Goal: Task Accomplishment & Management: Use online tool/utility

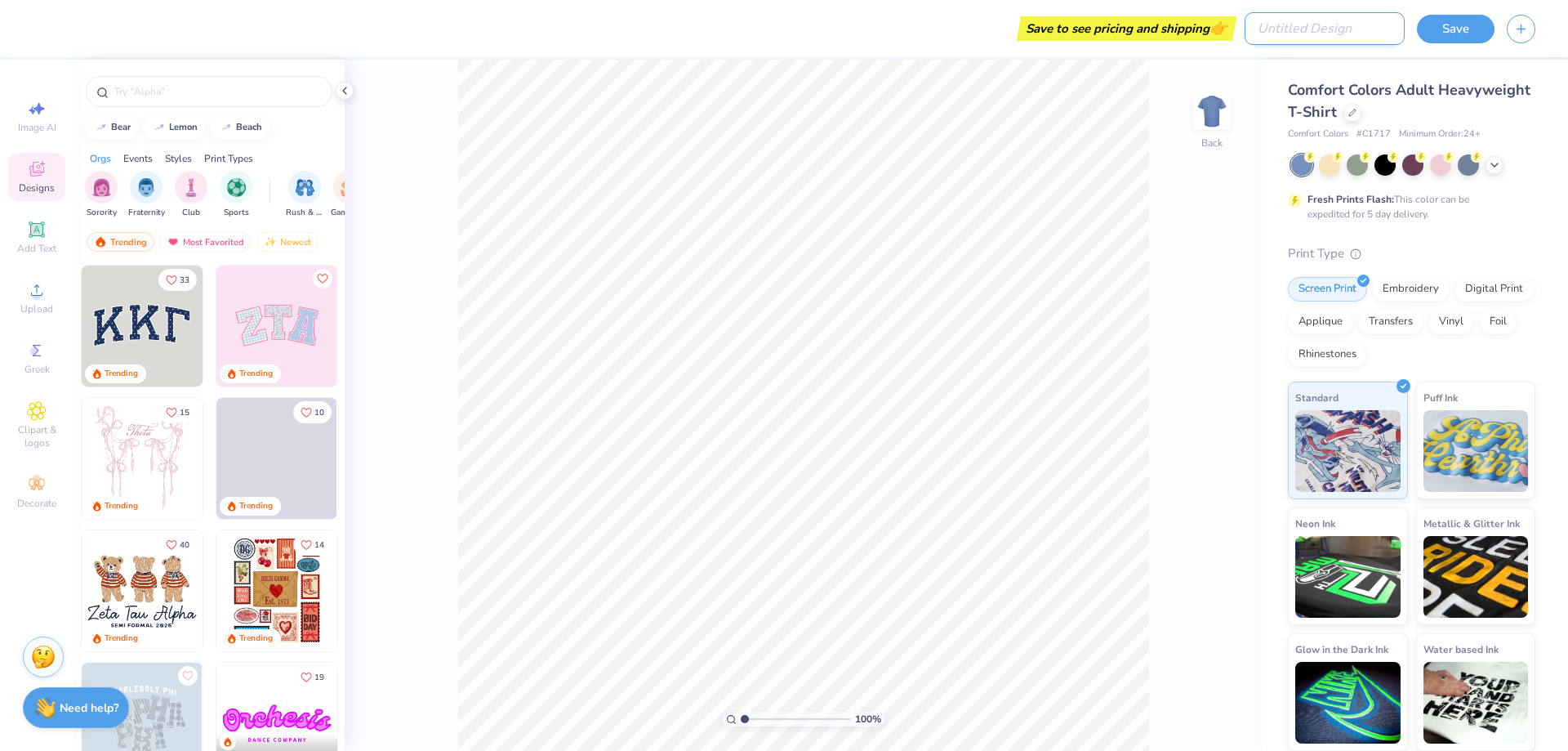
click at [1301, 29] on input "Design Title" at bounding box center [1324, 28] width 160 height 33
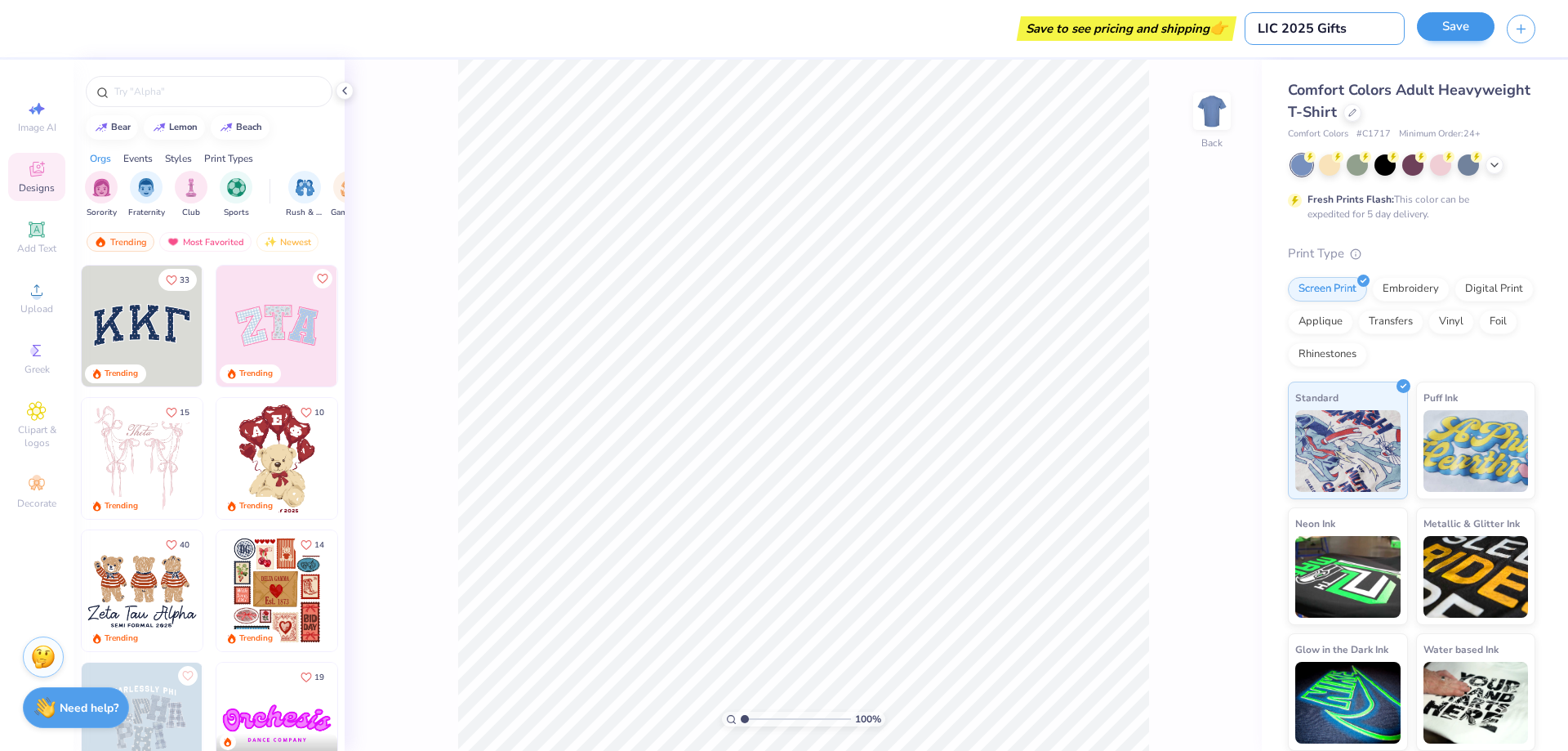
type input "LIC 2025 Gifts"
click at [1446, 29] on button "Save" at bounding box center [1455, 26] width 77 height 28
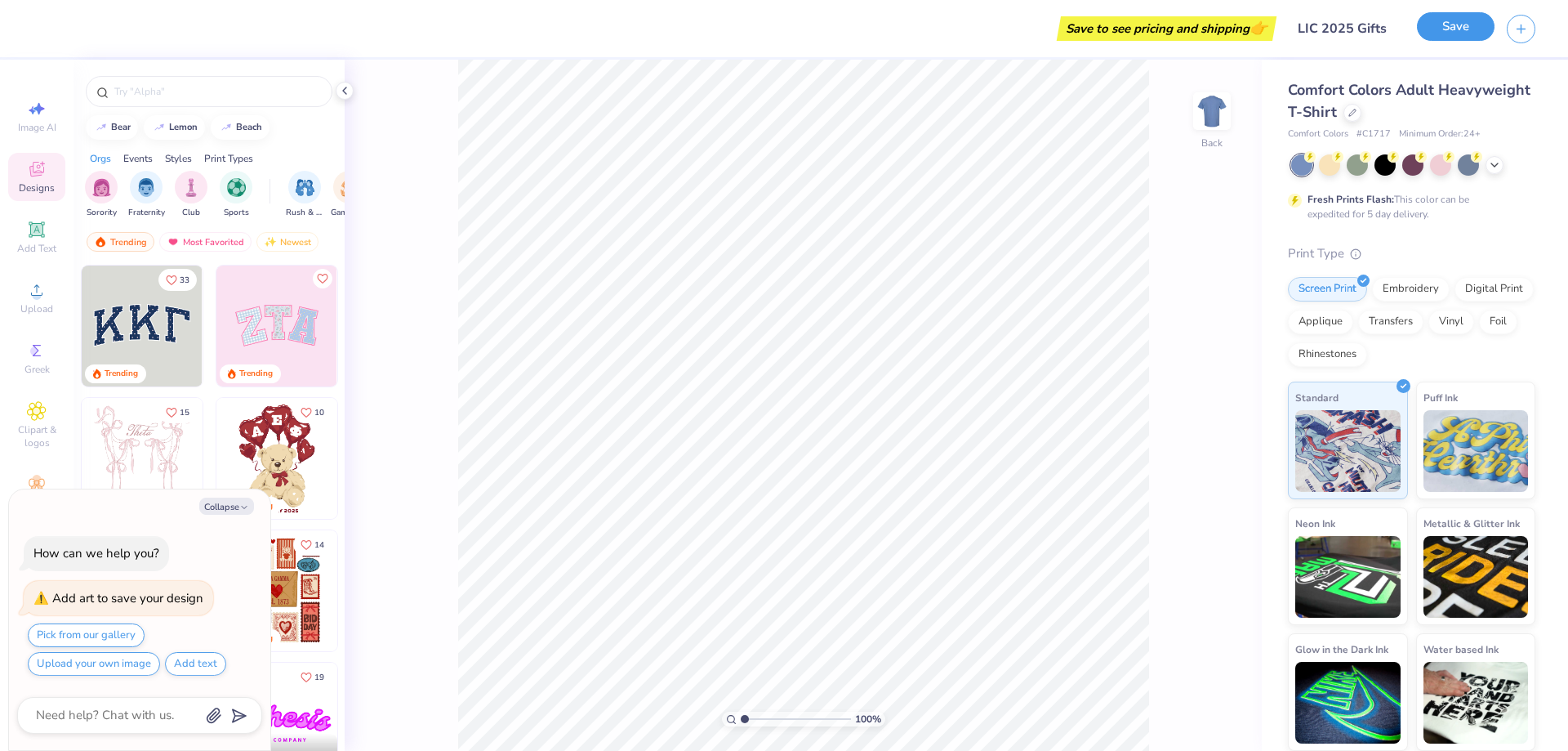
click at [1458, 26] on button "Save" at bounding box center [1455, 26] width 77 height 28
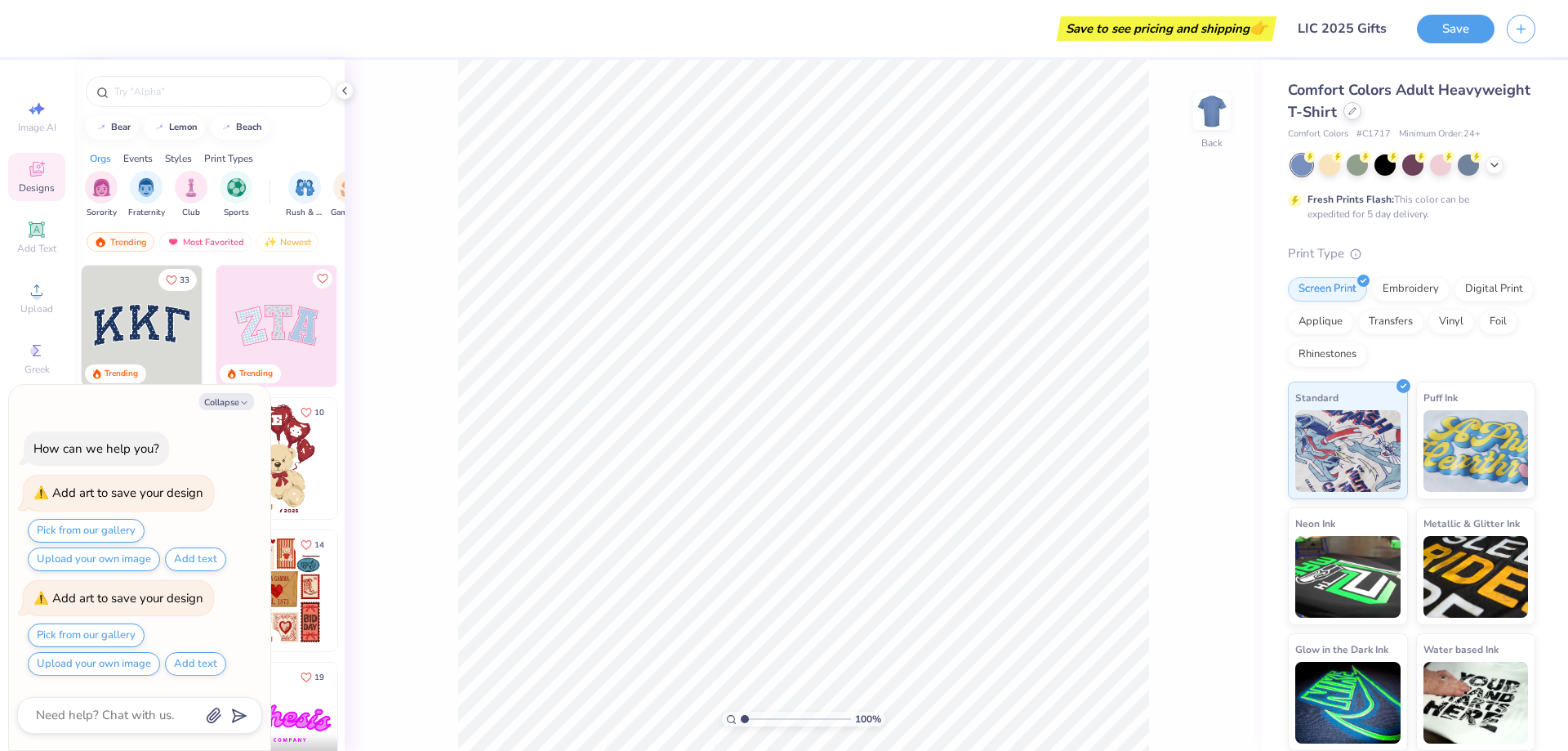
click at [1351, 115] on icon at bounding box center [1352, 111] width 8 height 8
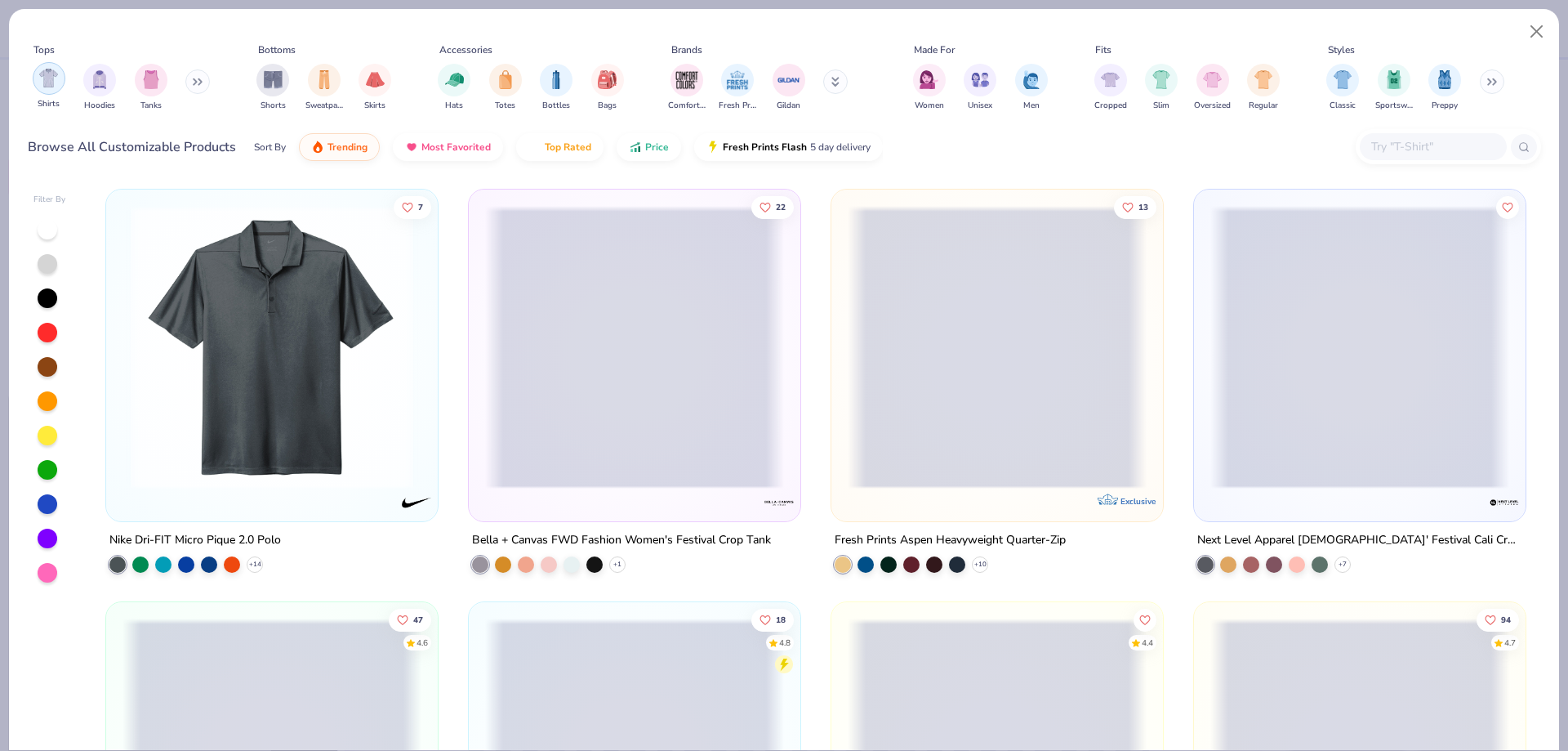
click at [56, 86] on img "filter for Shirts" at bounding box center [49, 78] width 19 height 19
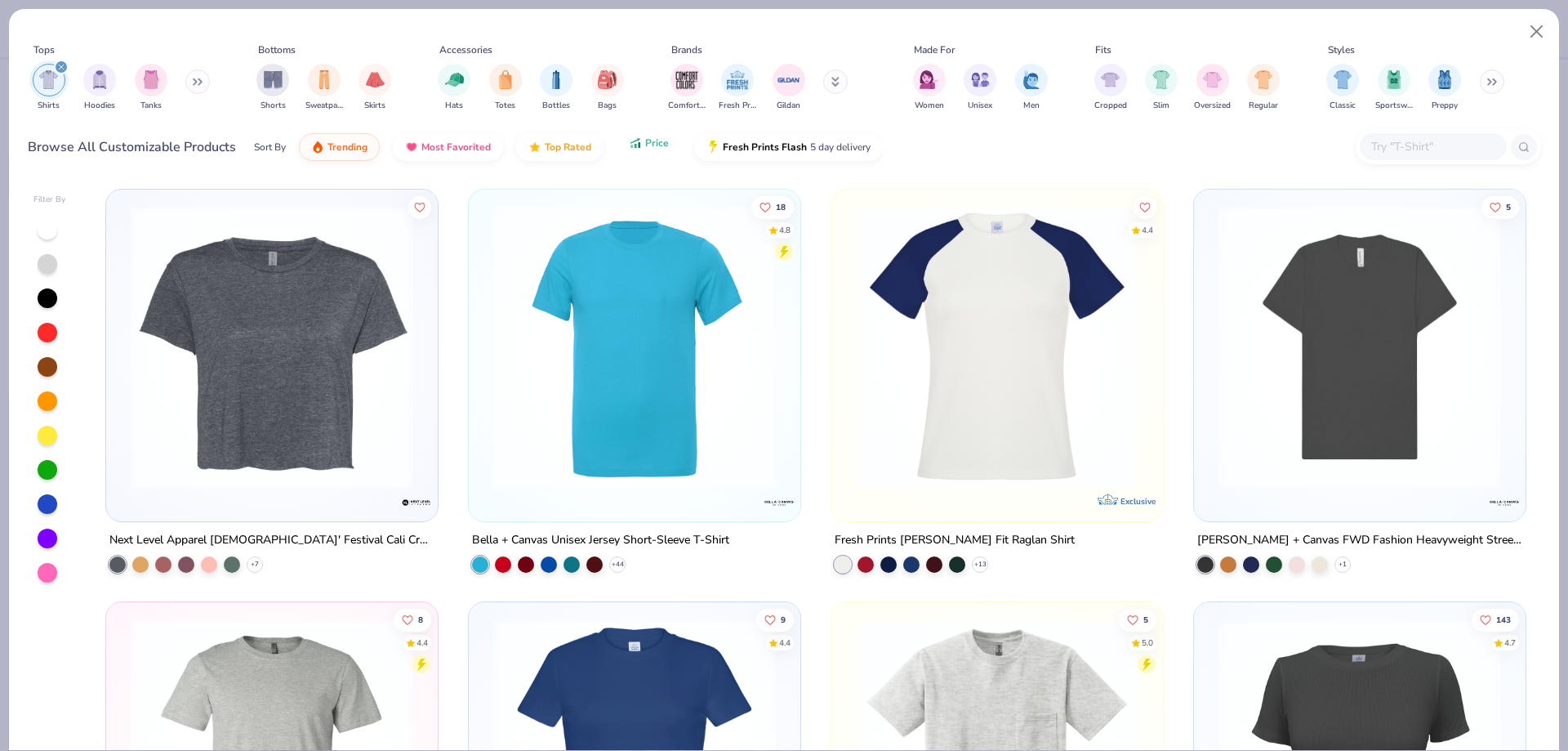
click at [628, 146] on icon "button" at bounding box center [635, 143] width 13 height 15
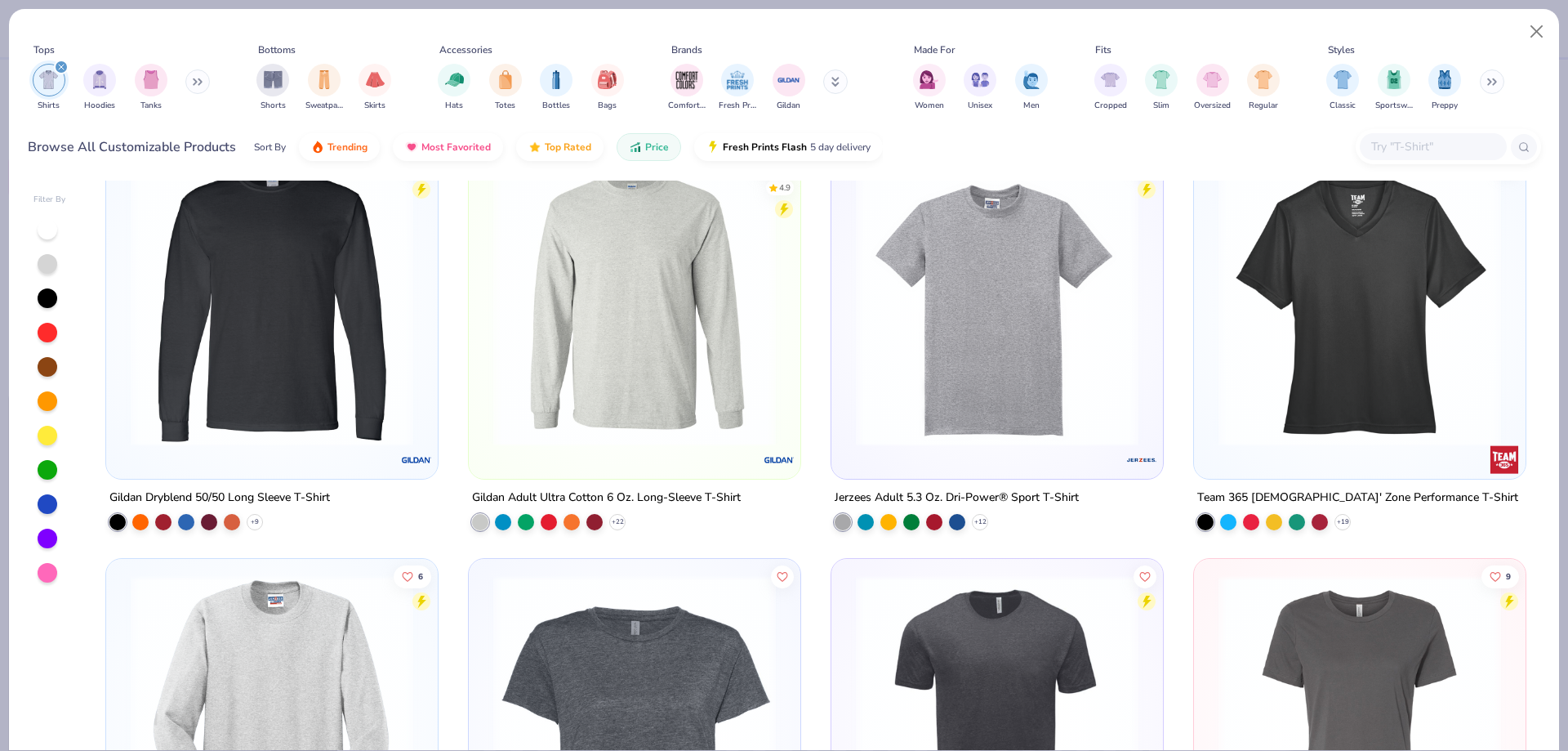
scroll to position [4003, 0]
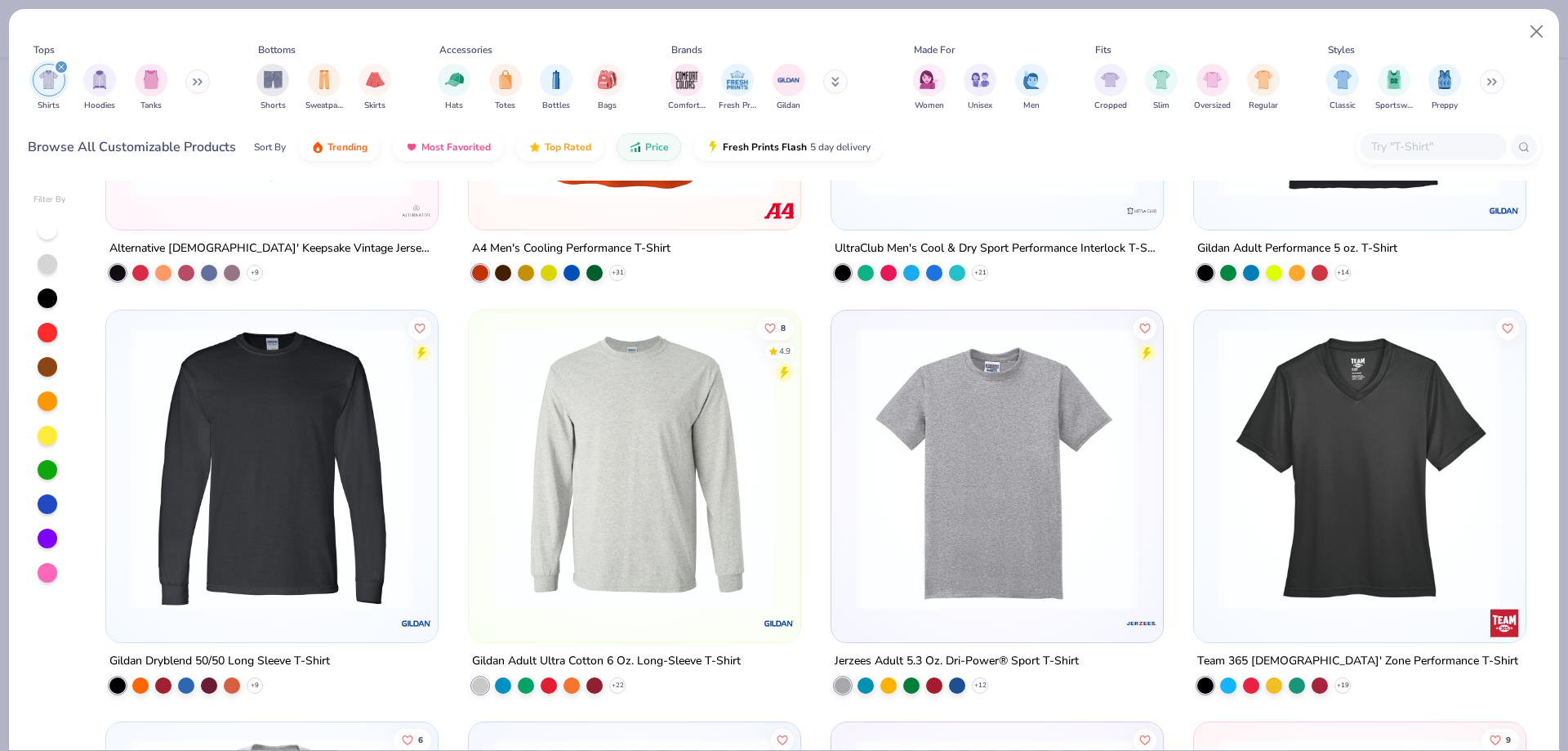
click at [680, 434] on img at bounding box center [635, 467] width 299 height 282
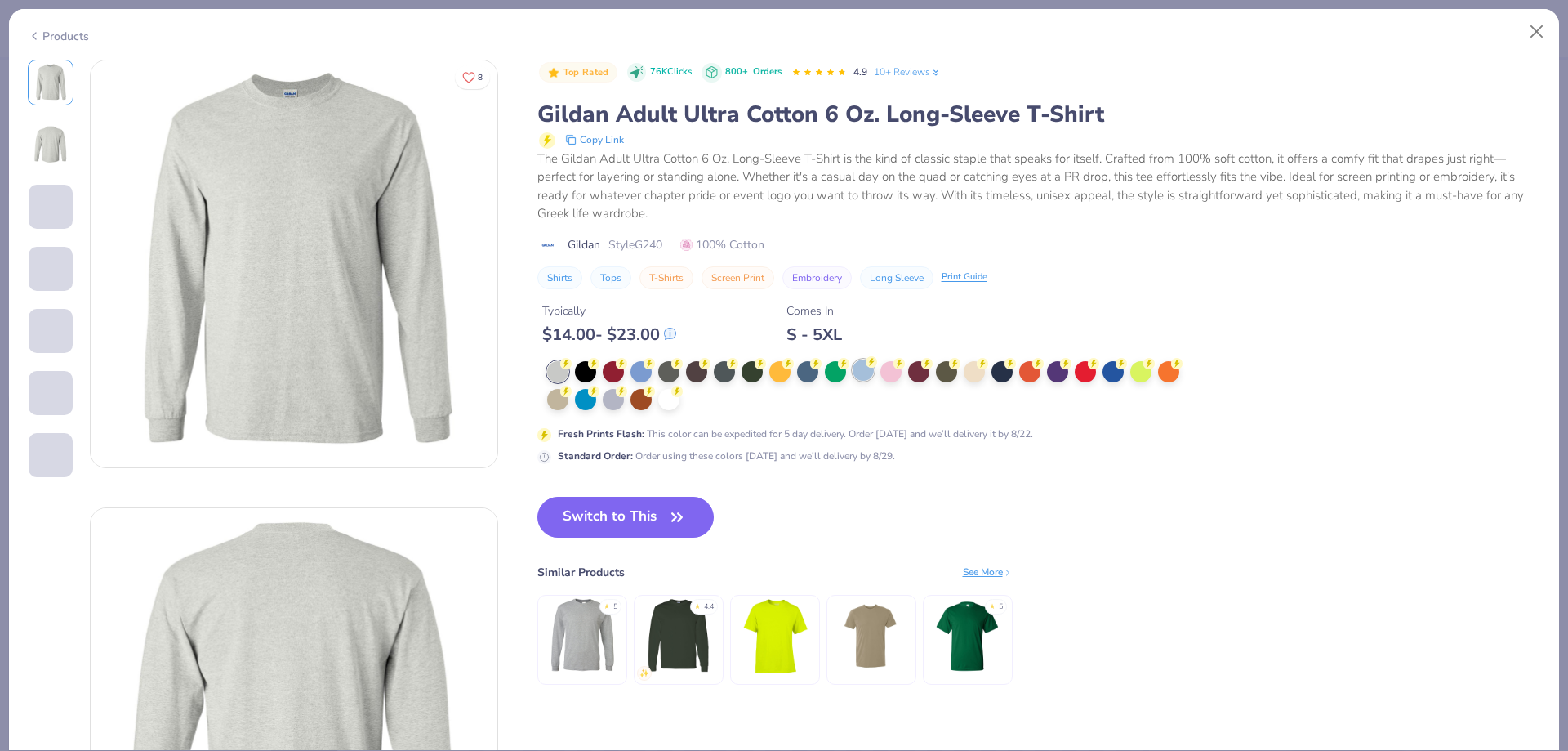
click at [860, 375] on div at bounding box center [863, 370] width 22 height 22
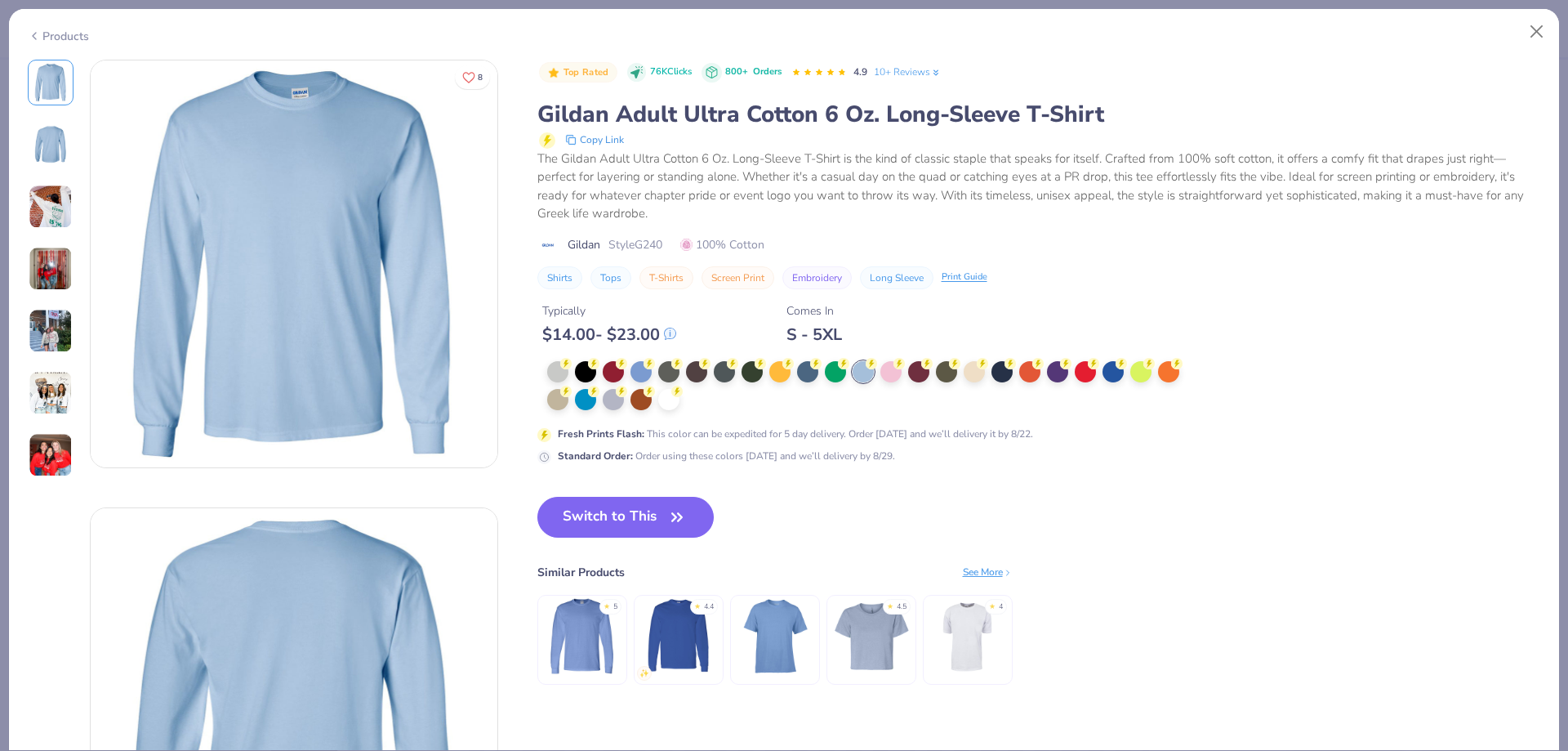
click at [82, 35] on div "Products" at bounding box center [58, 37] width 61 height 17
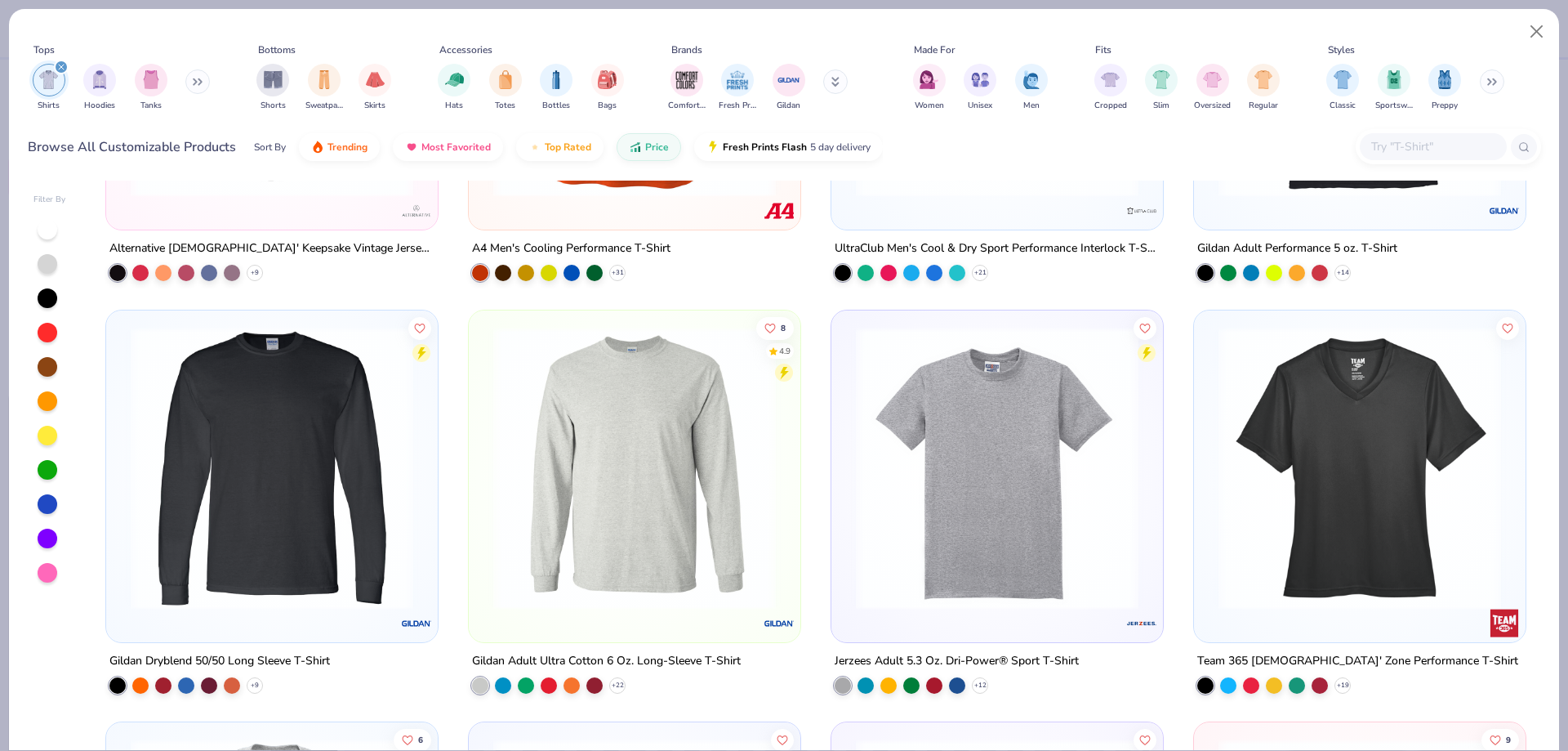
click at [253, 561] on img at bounding box center [272, 467] width 299 height 282
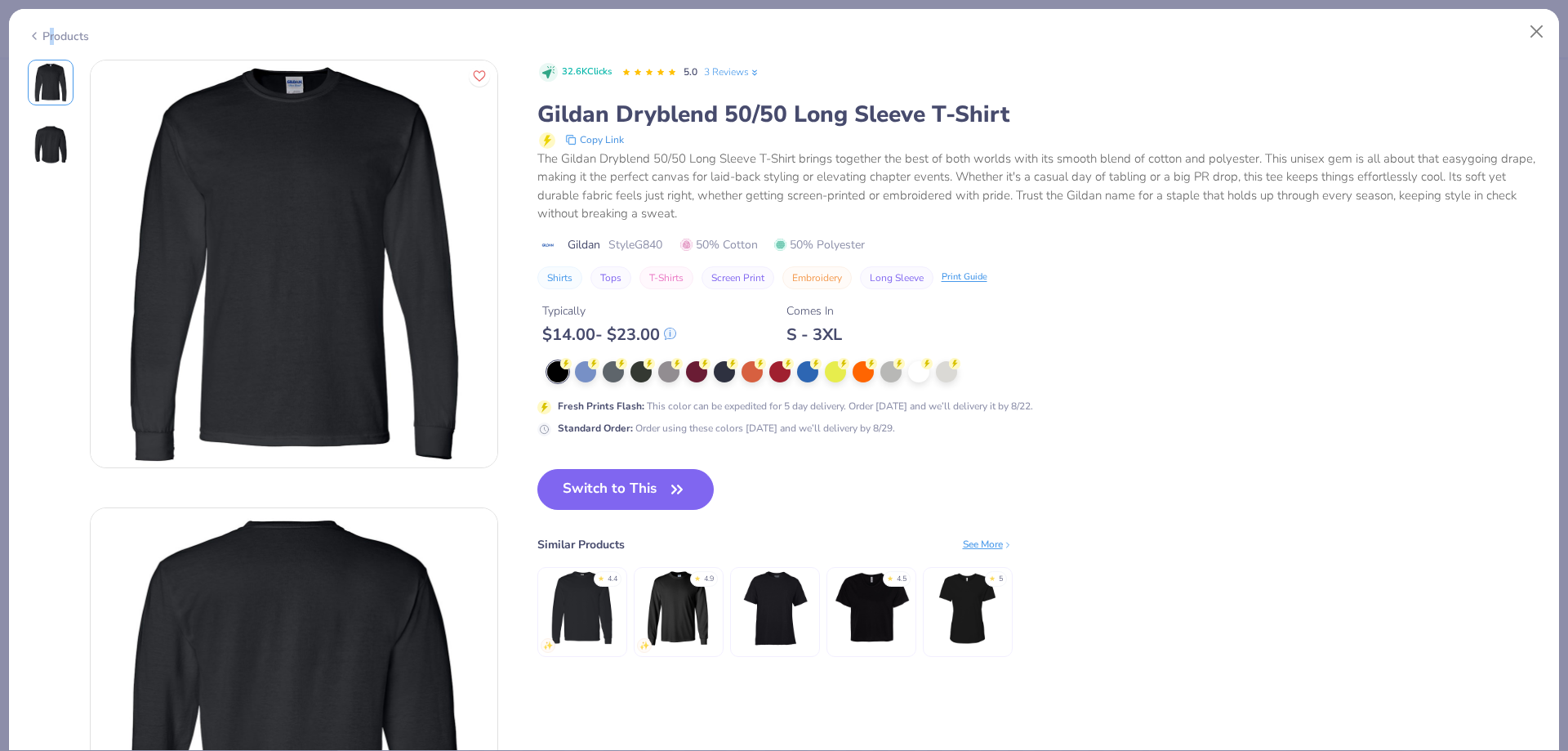
click at [52, 40] on div "Products" at bounding box center [58, 37] width 61 height 17
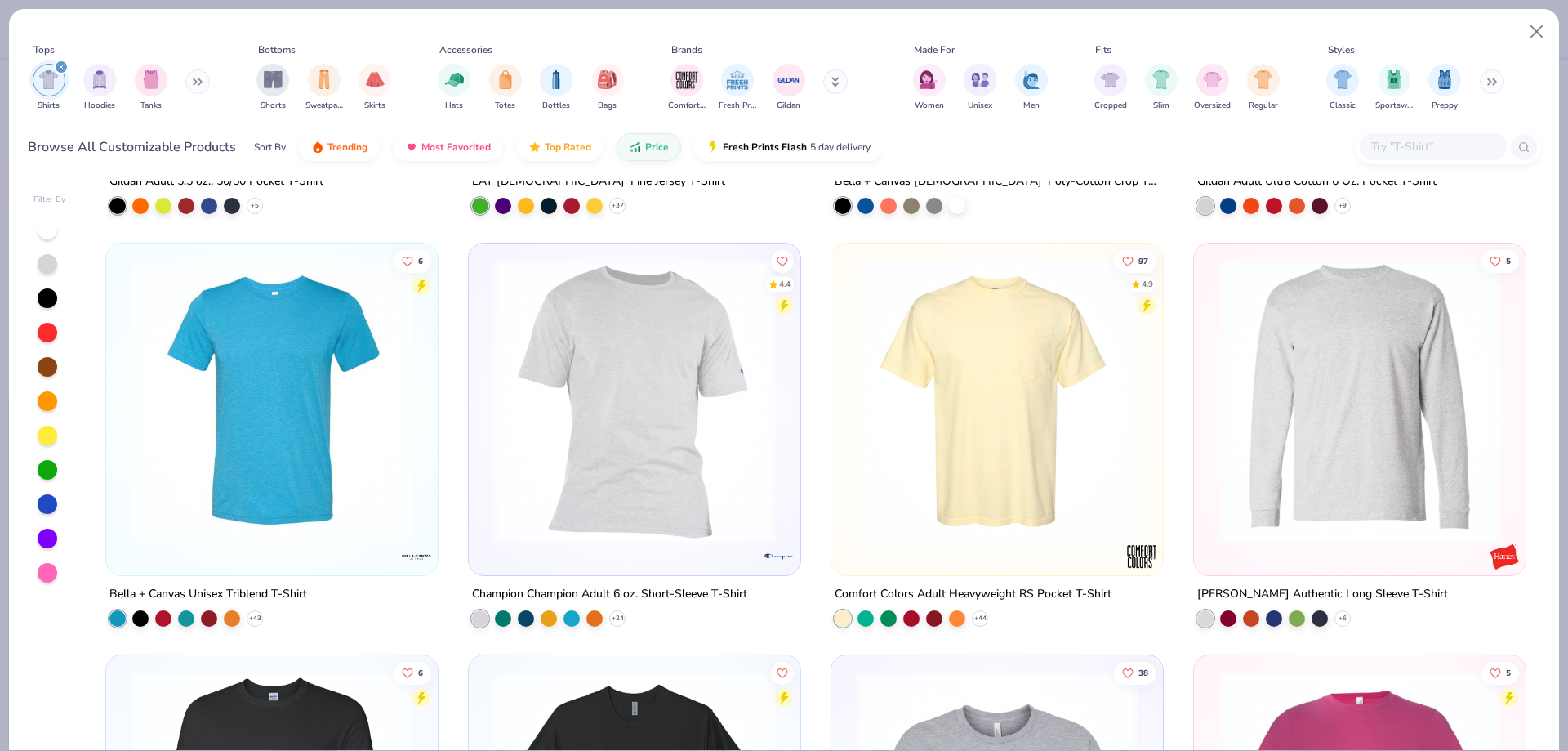
scroll to position [5719, 0]
click at [1333, 418] on img at bounding box center [1360, 401] width 299 height 282
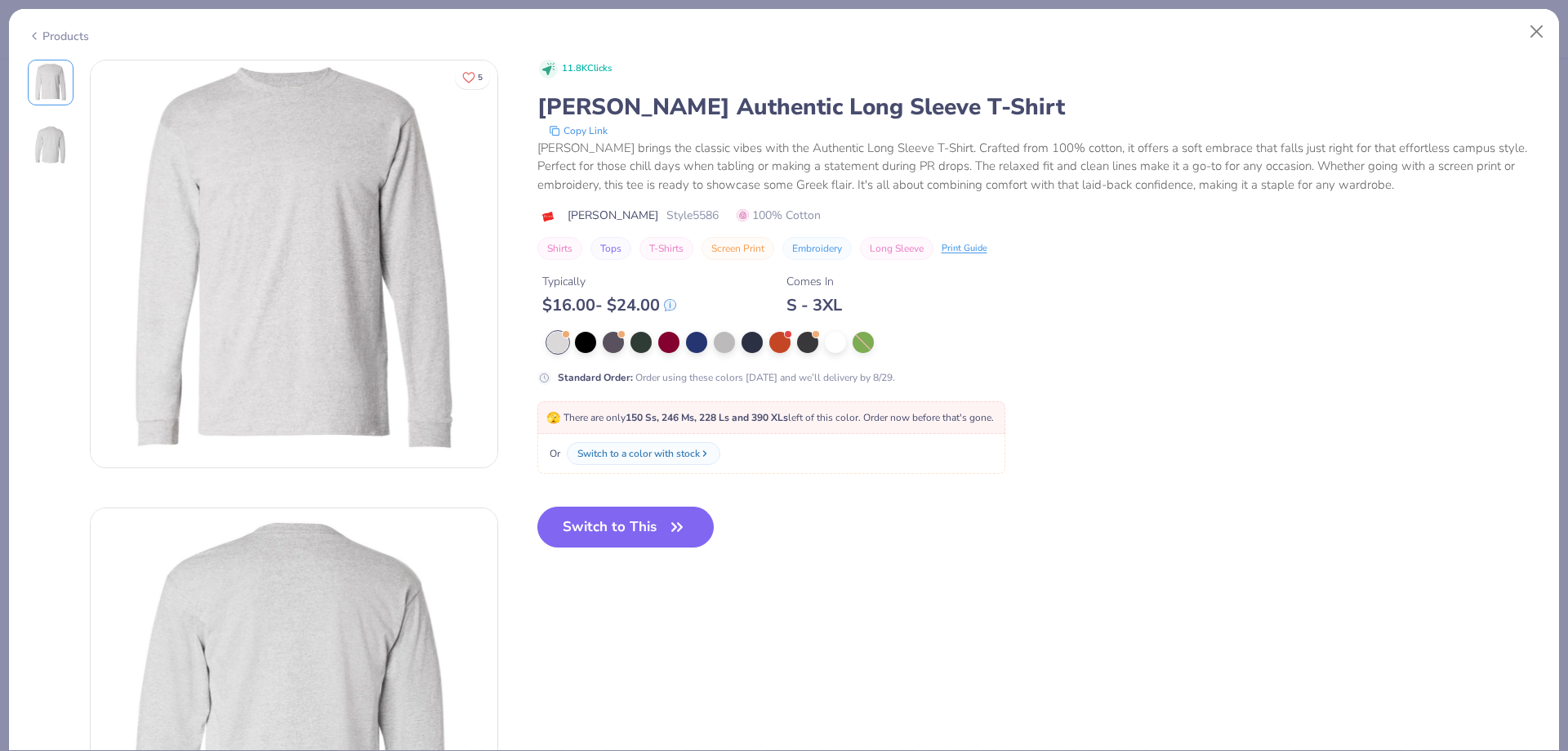
click at [56, 32] on div "Products" at bounding box center [58, 37] width 61 height 17
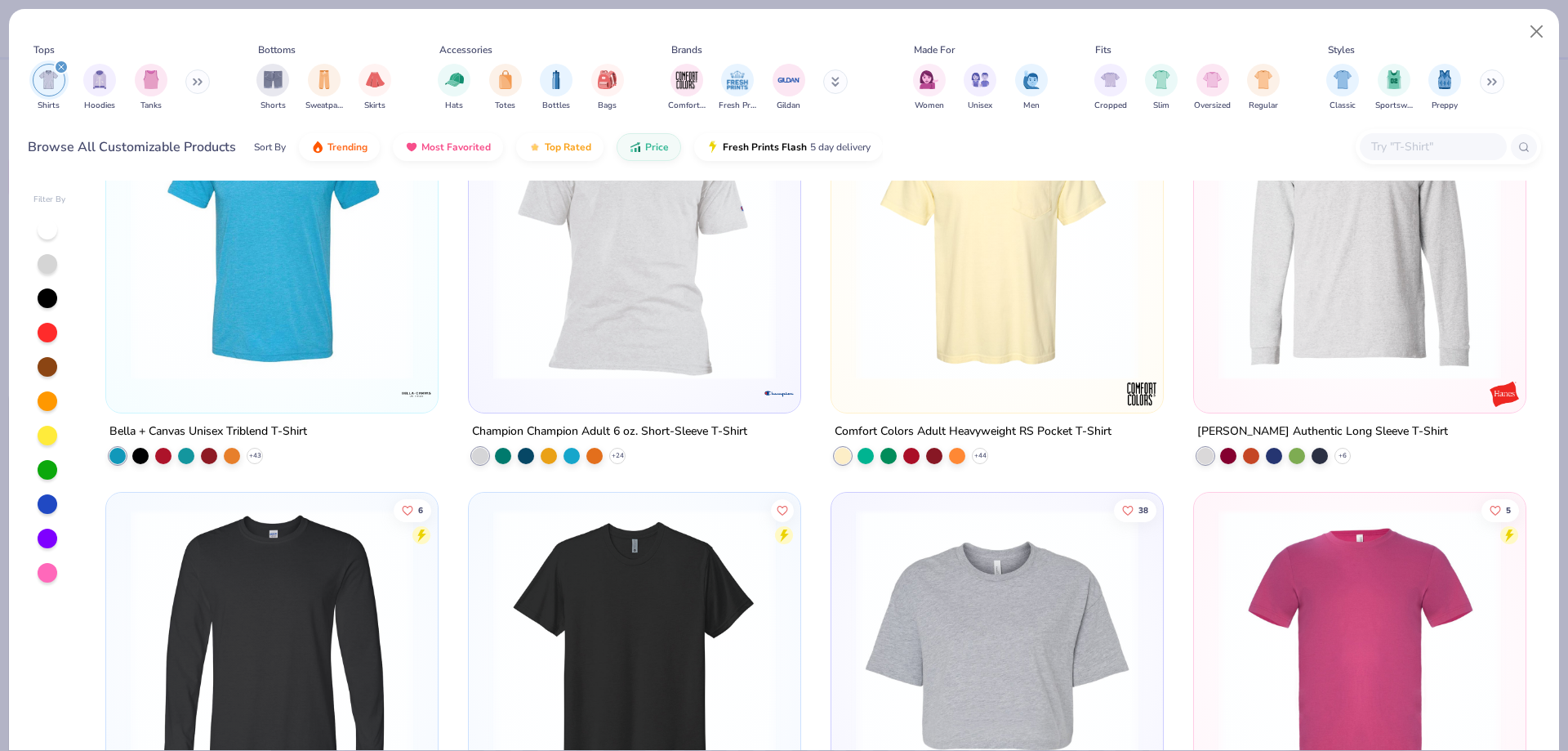
scroll to position [6128, 0]
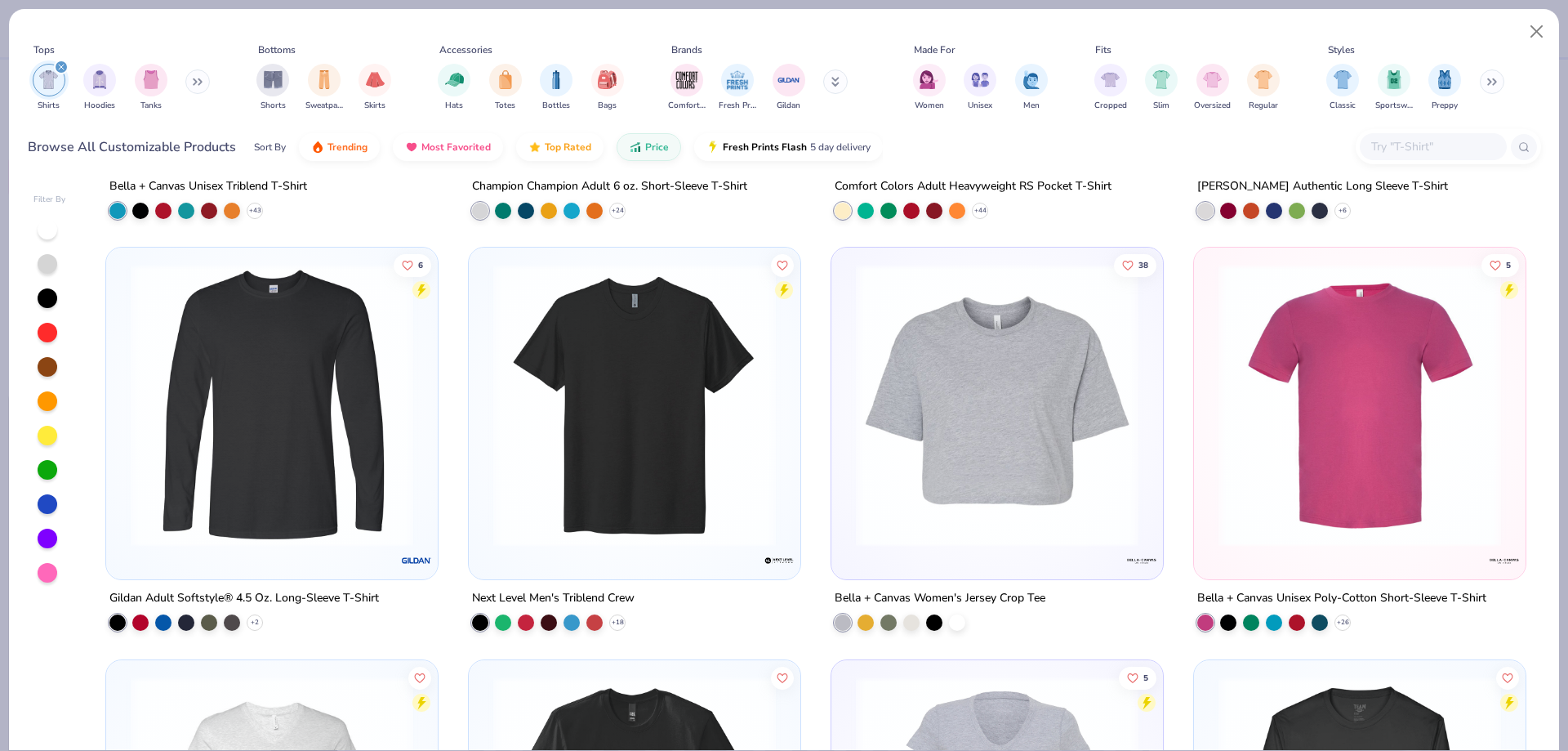
click at [381, 423] on img at bounding box center [272, 405] width 299 height 282
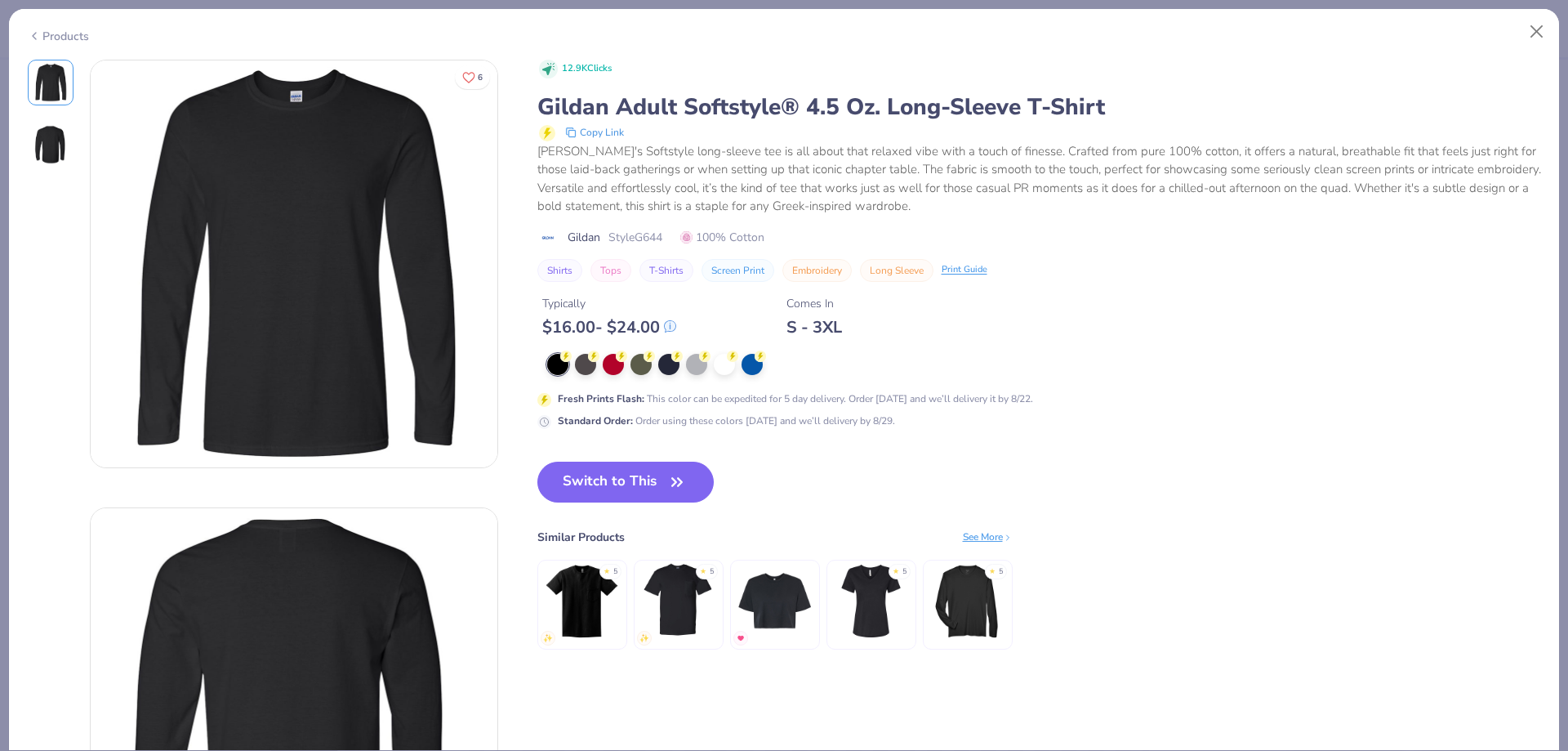
click at [66, 44] on div "Products" at bounding box center [784, 30] width 1550 height 42
click at [65, 32] on div "Products" at bounding box center [58, 37] width 61 height 17
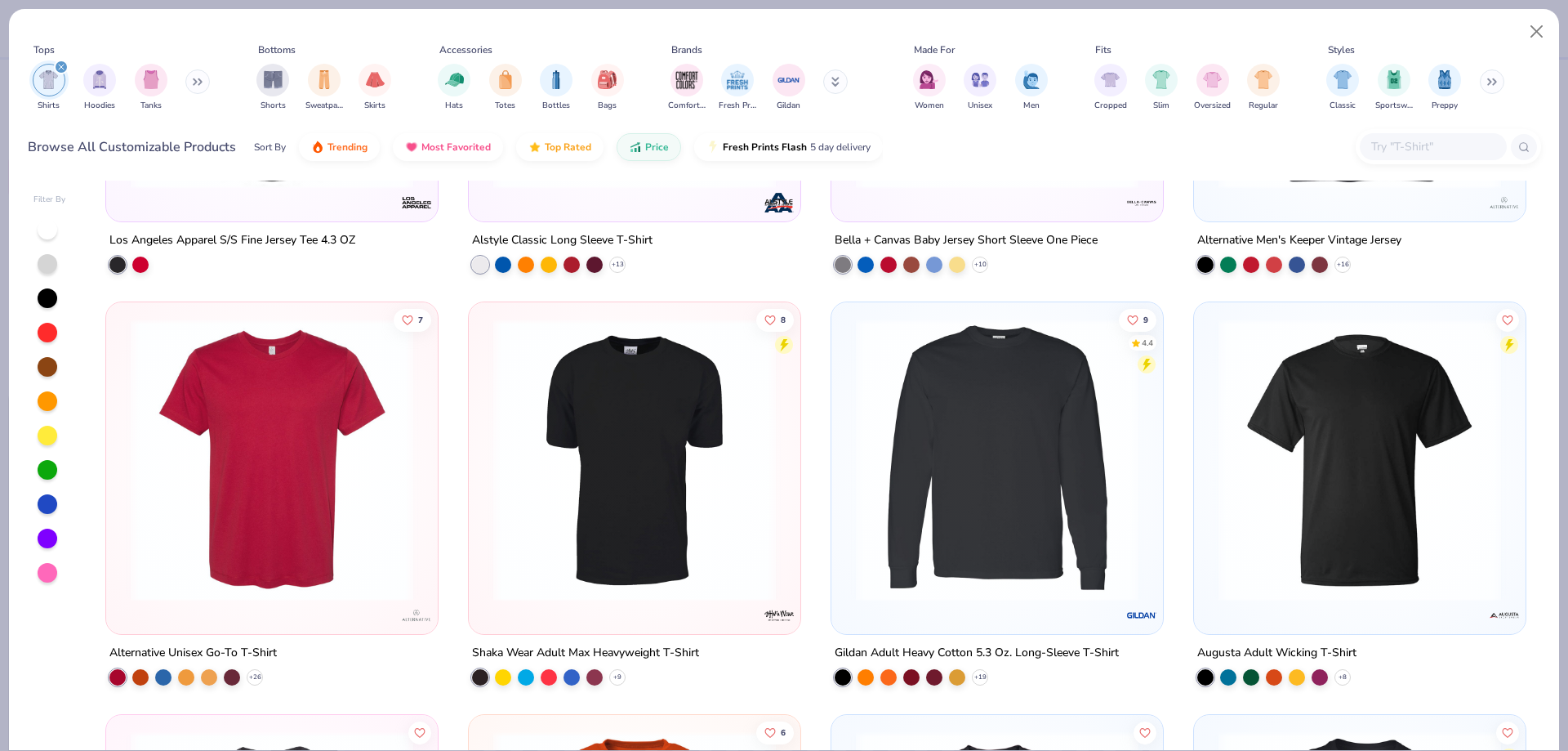
scroll to position [3595, 0]
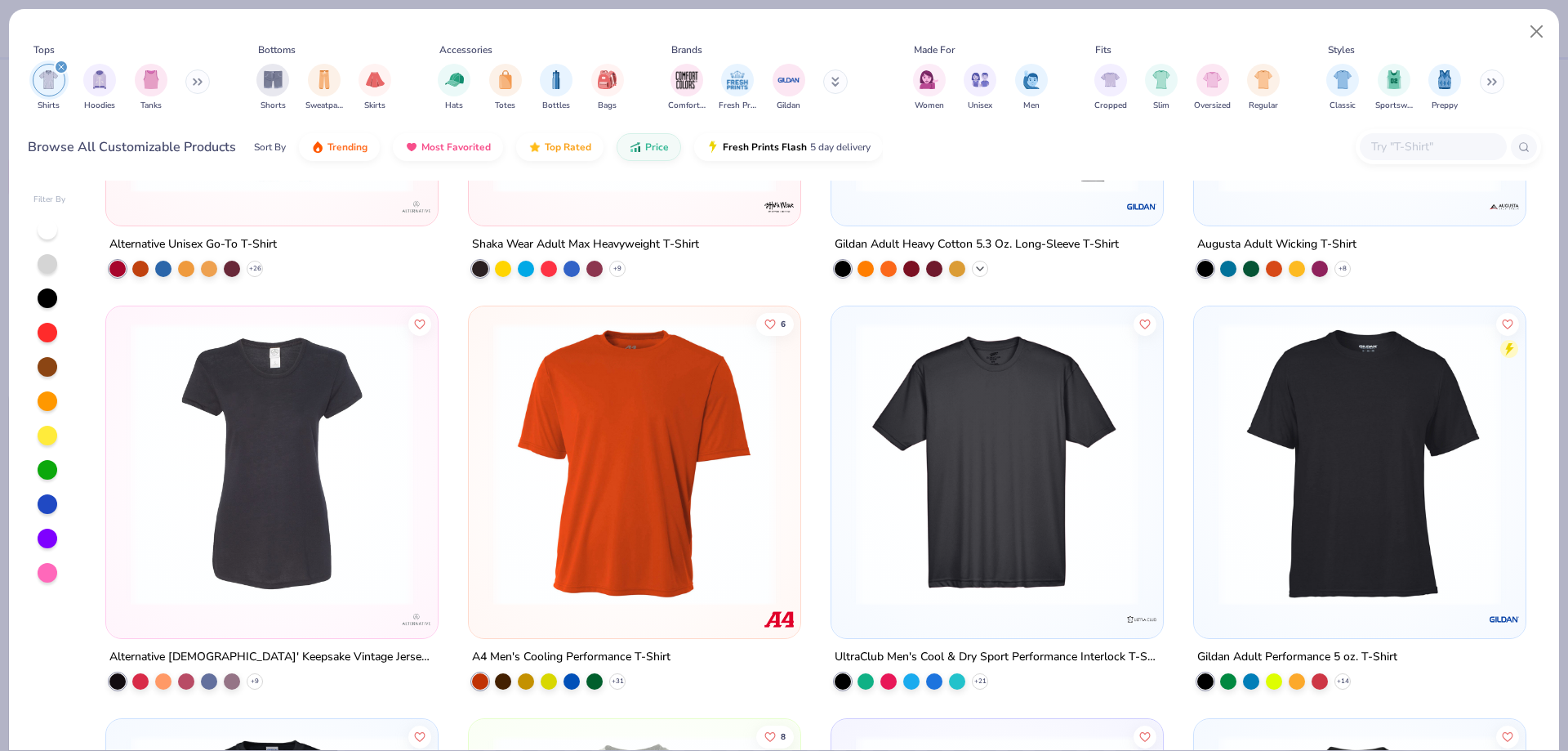
click at [976, 267] on polyline at bounding box center [979, 268] width 7 height 3
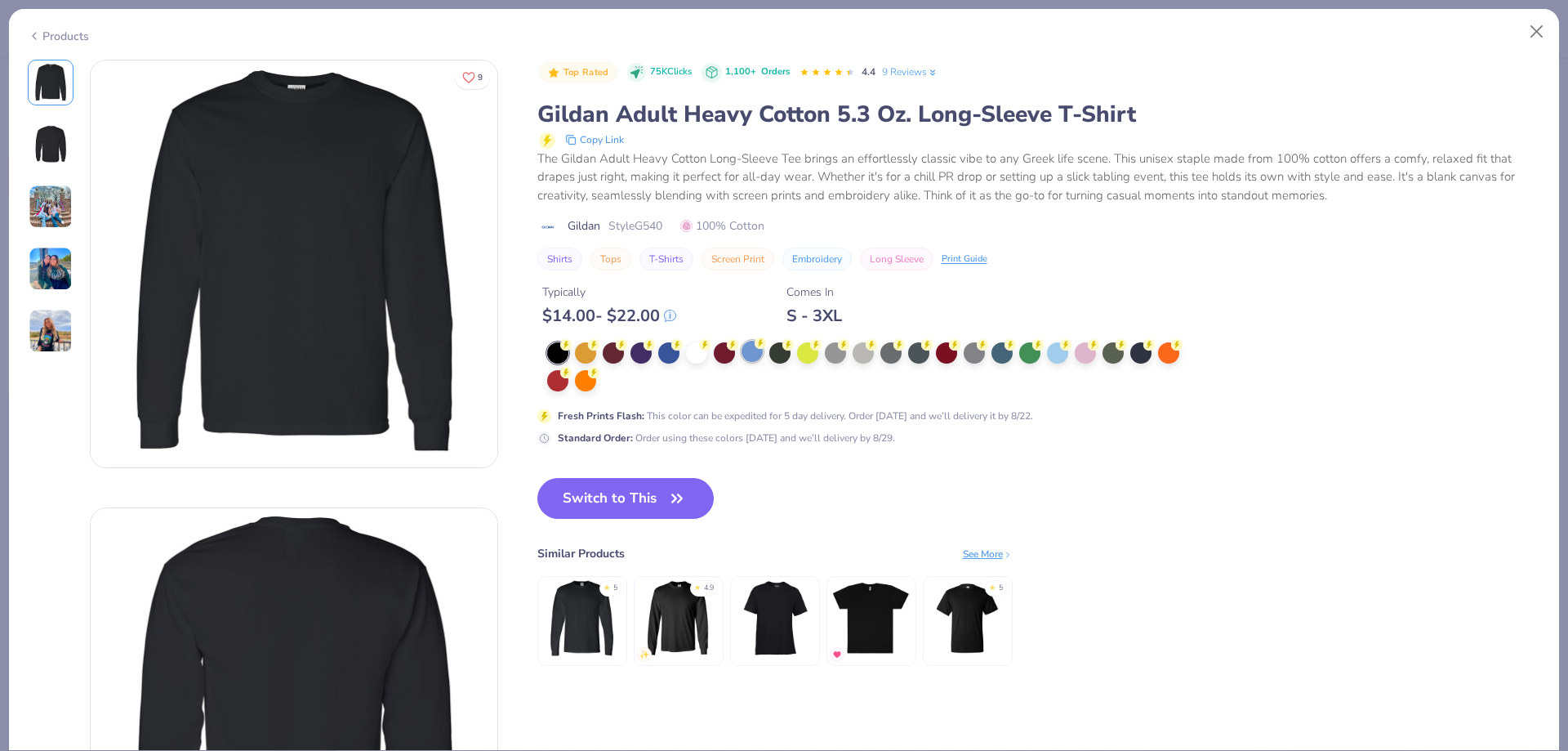
click at [748, 354] on div at bounding box center [752, 351] width 22 height 22
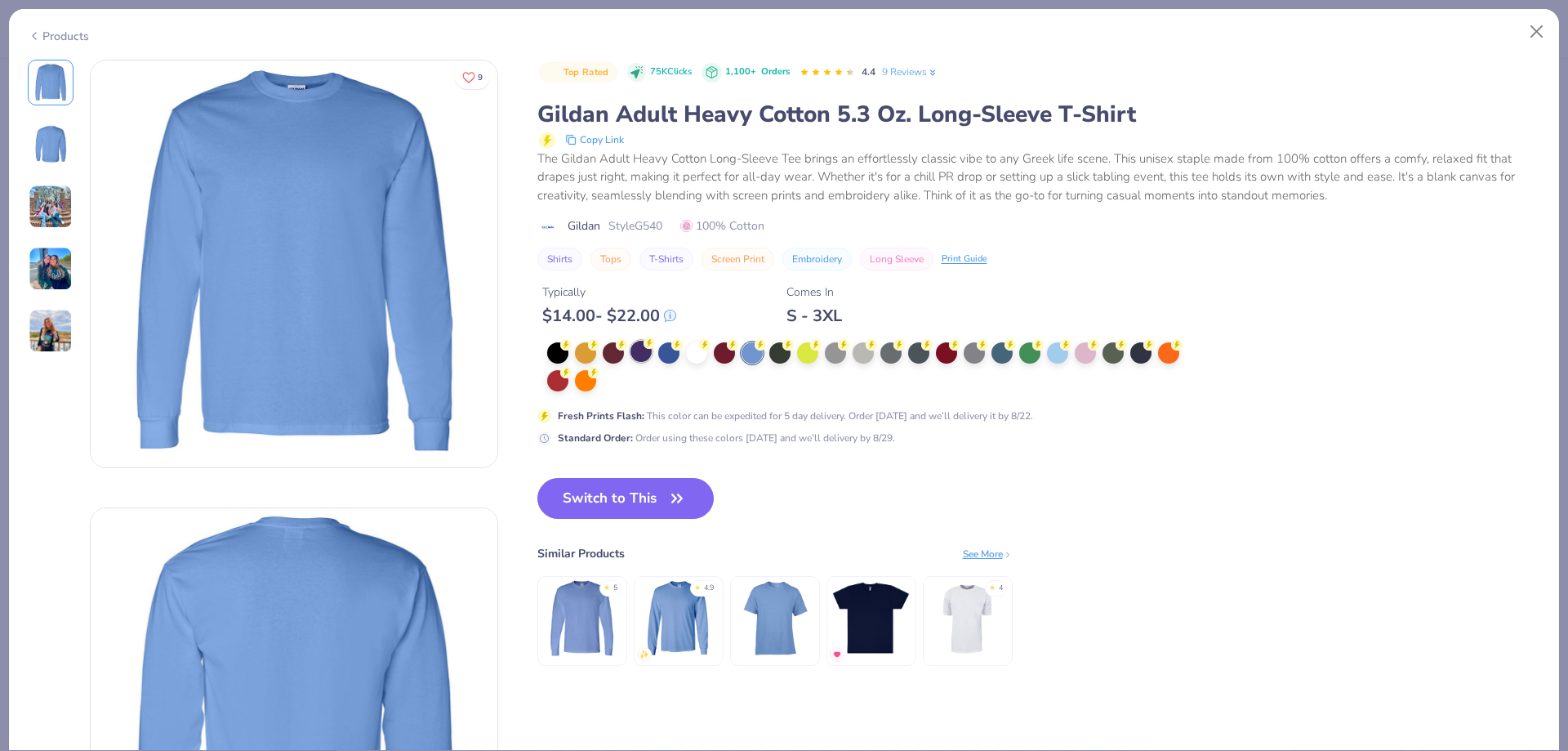
click at [641, 350] on div at bounding box center [641, 351] width 22 height 22
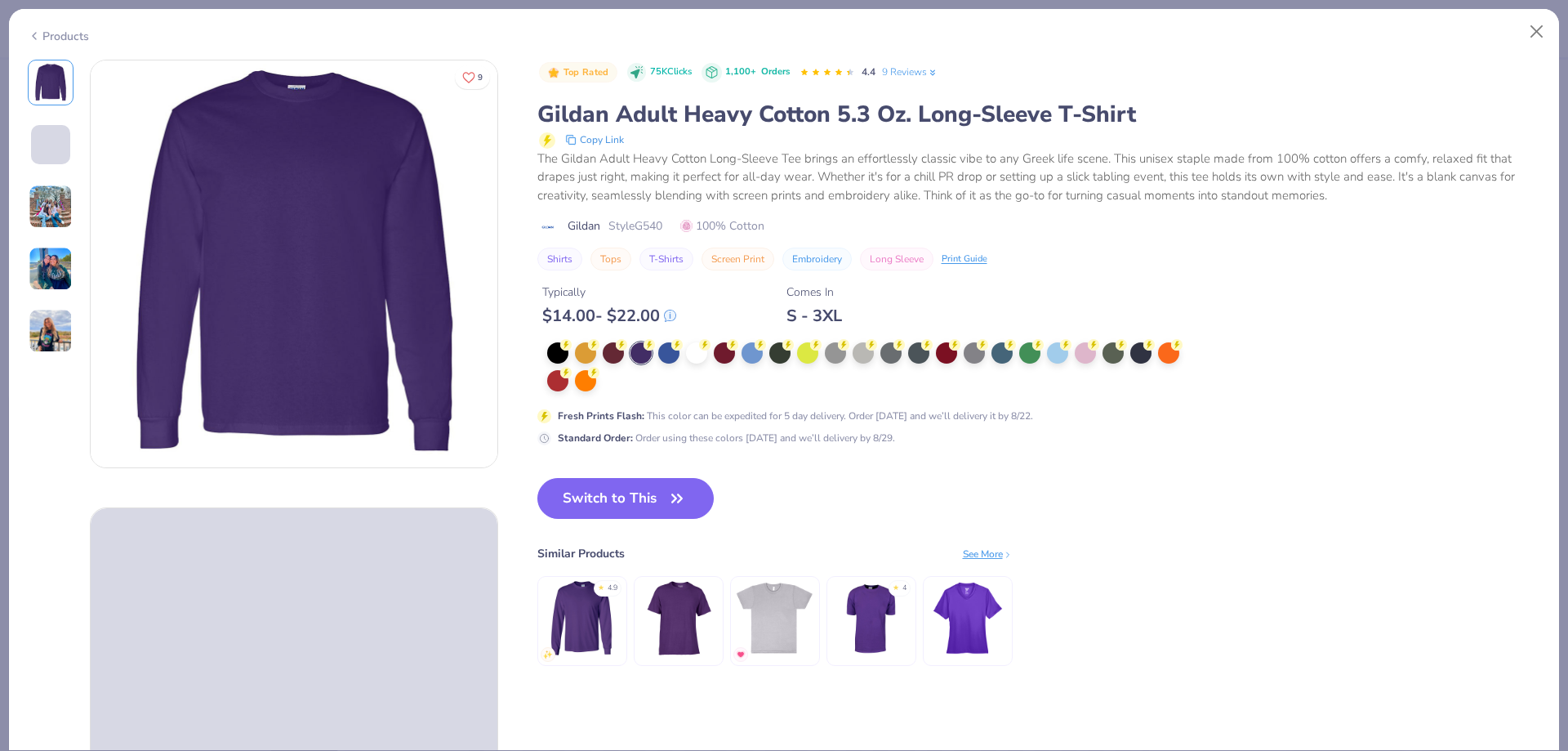
click at [71, 37] on div "Products" at bounding box center [58, 37] width 61 height 17
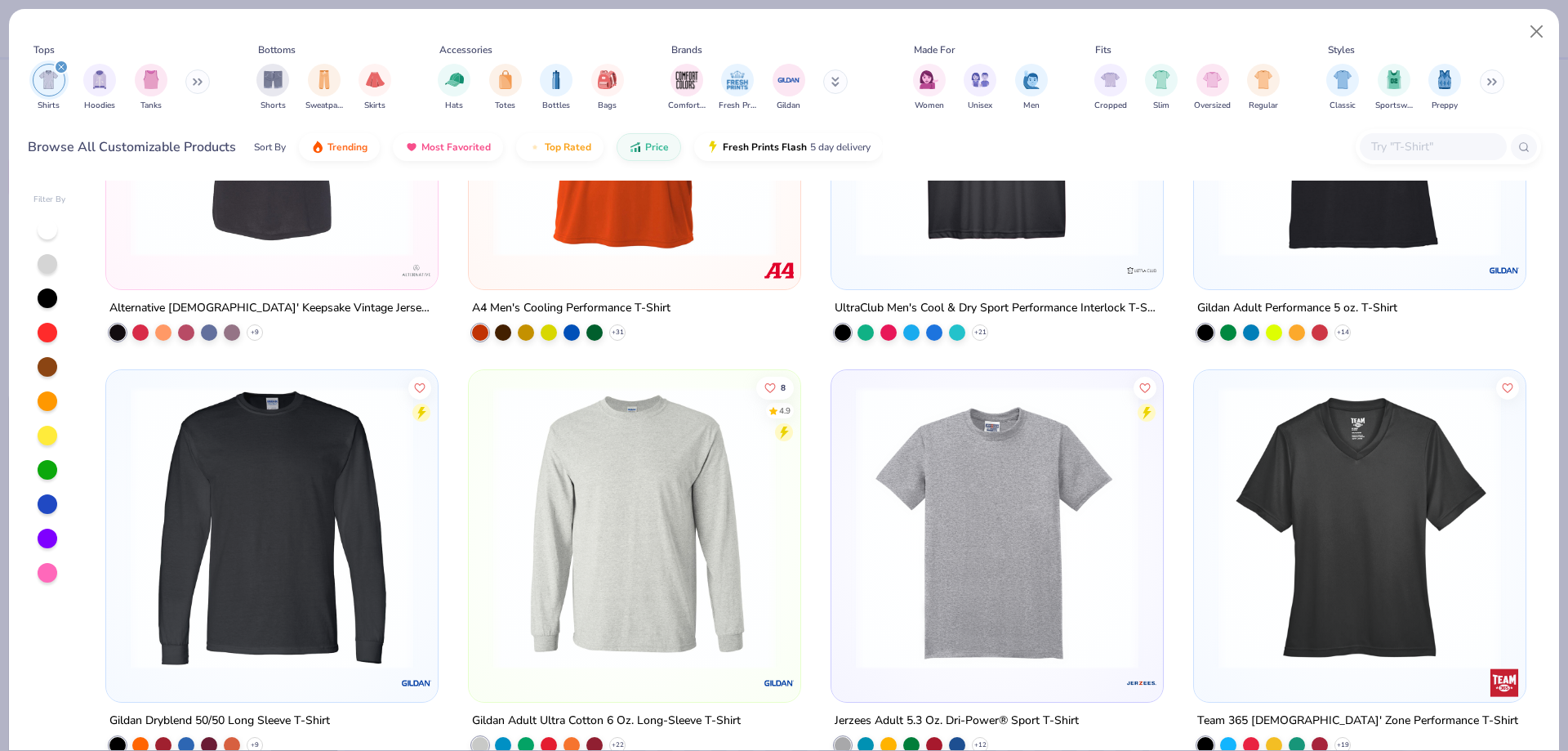
scroll to position [4003, 0]
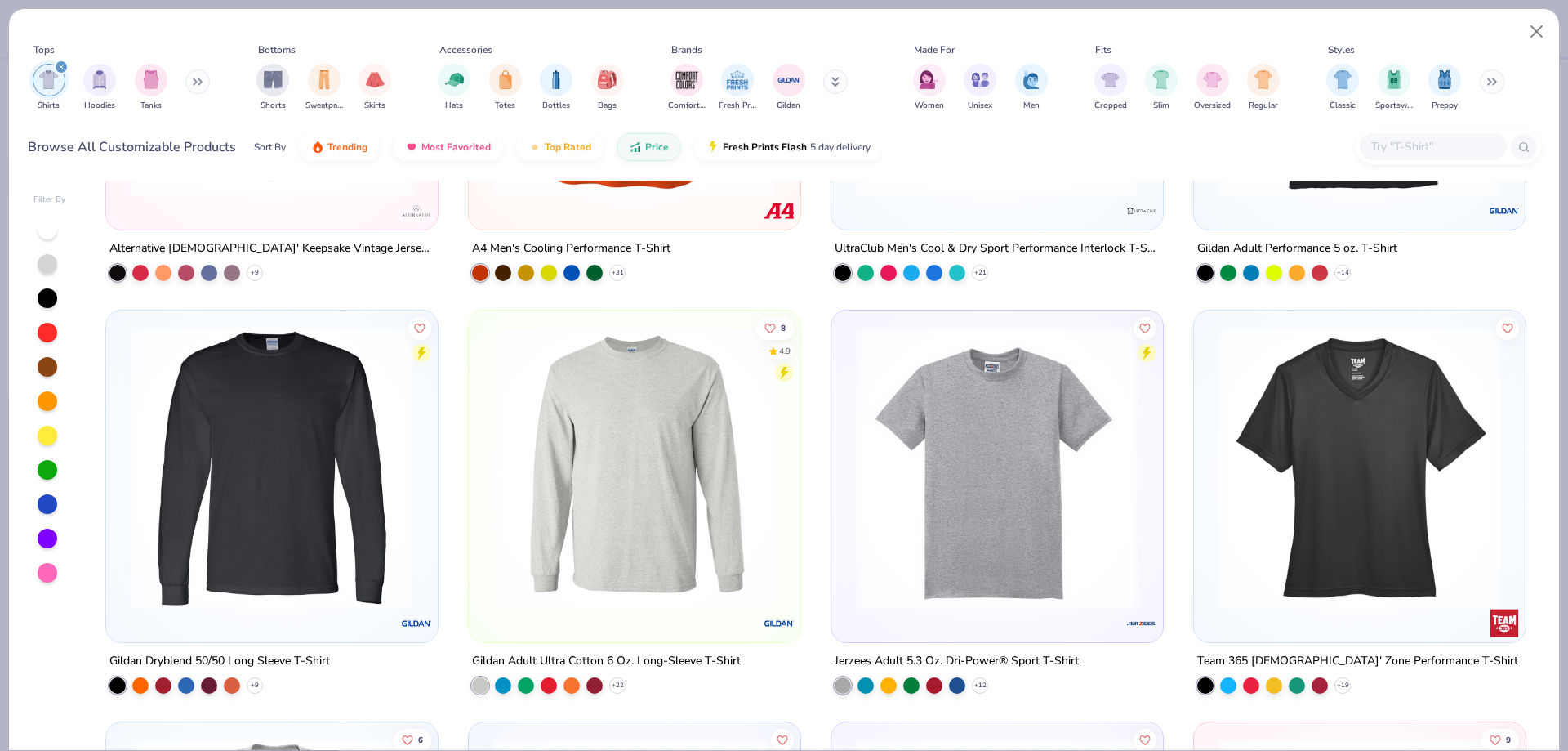
click at [625, 610] on div at bounding box center [634, 471] width 315 height 307
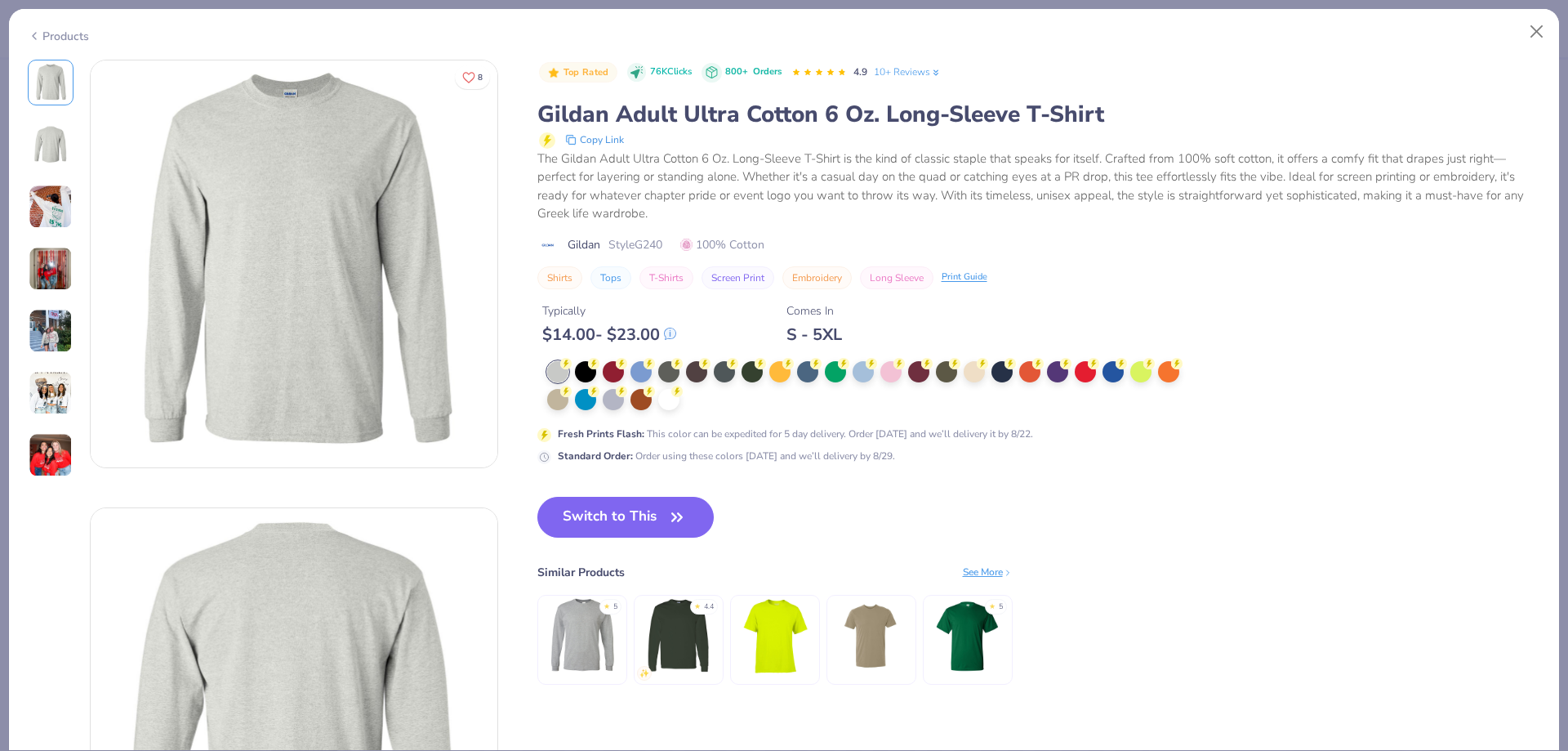
click at [70, 29] on div "Products" at bounding box center [58, 37] width 61 height 17
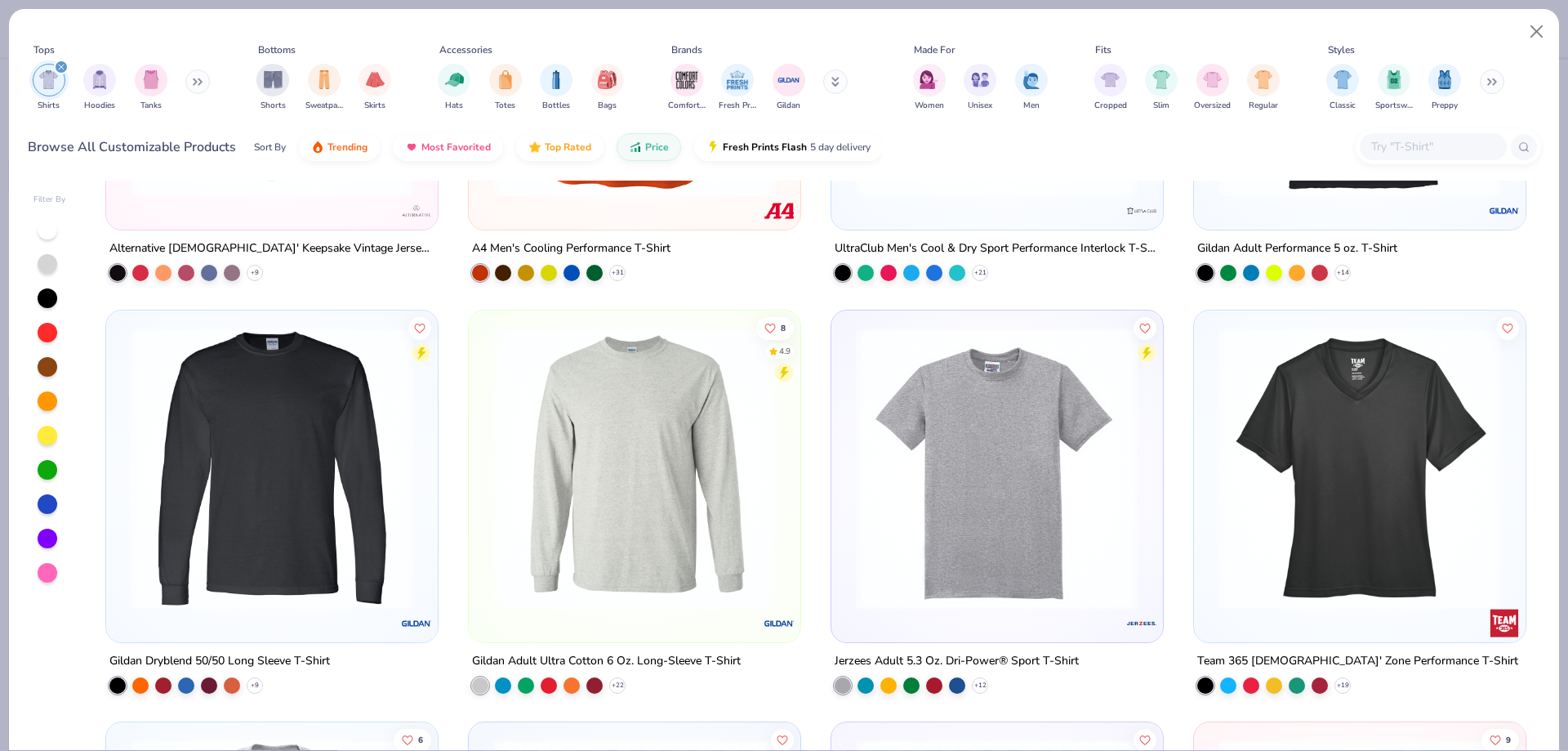
click at [311, 455] on img at bounding box center [272, 467] width 299 height 282
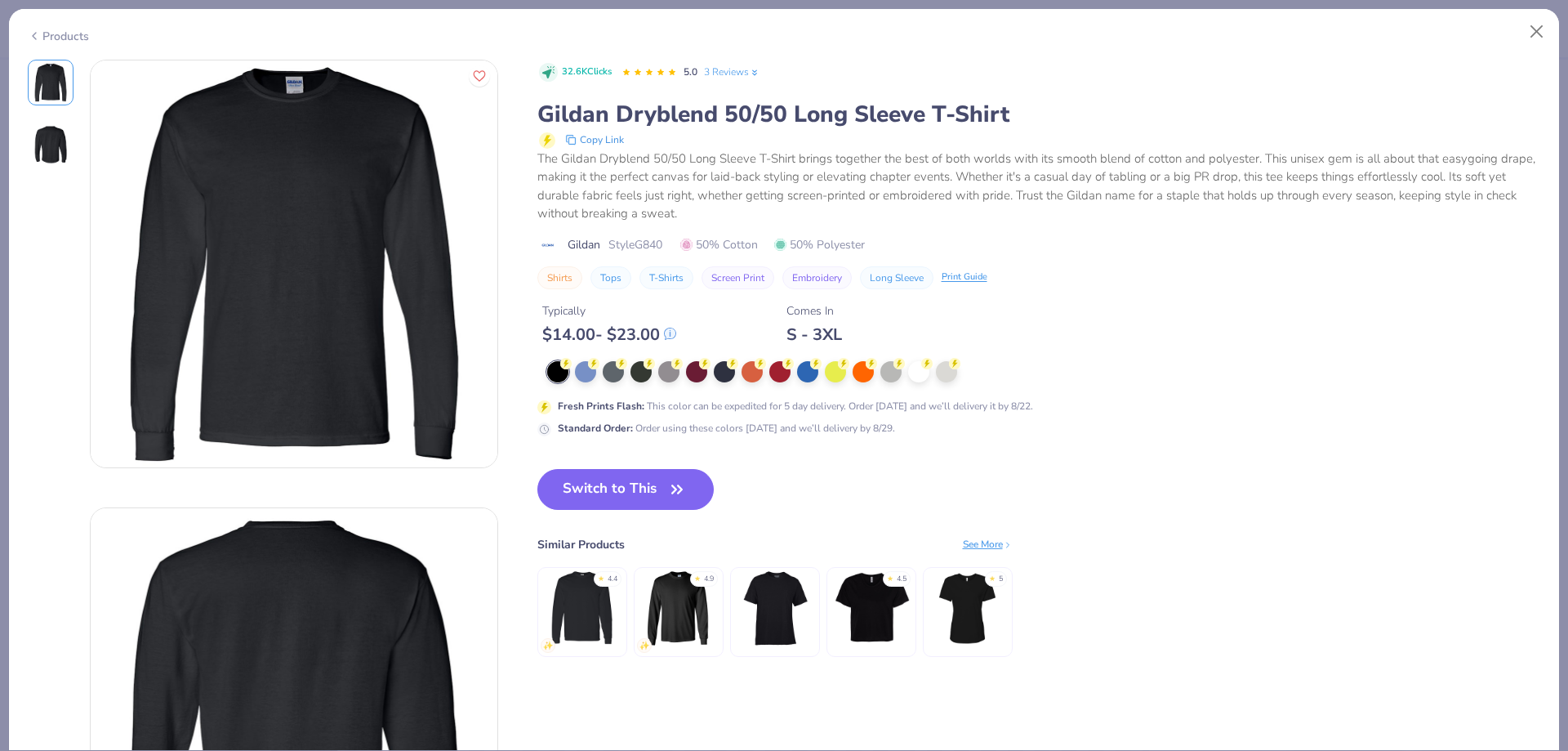
click at [72, 34] on div "Products" at bounding box center [58, 37] width 61 height 17
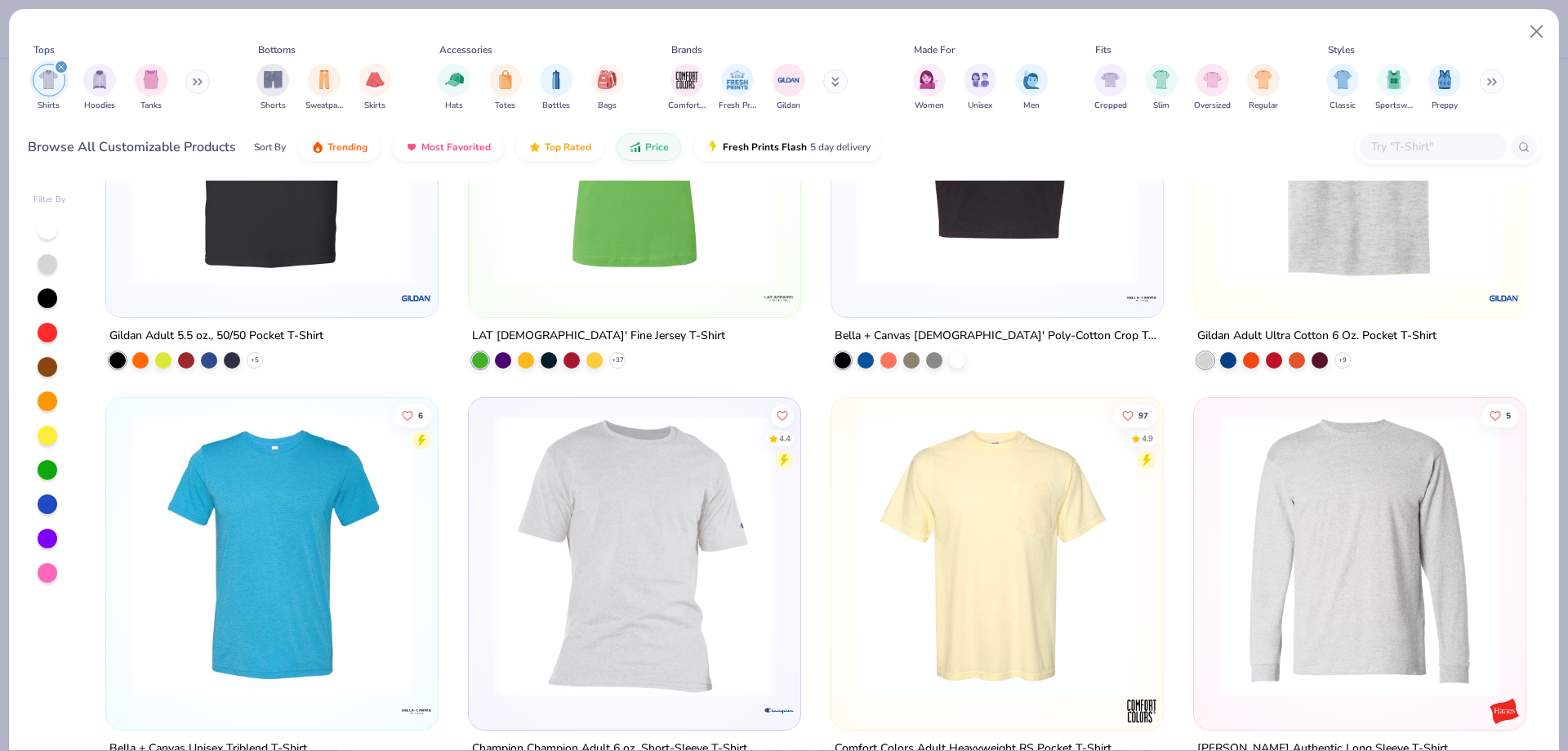
scroll to position [5637, 0]
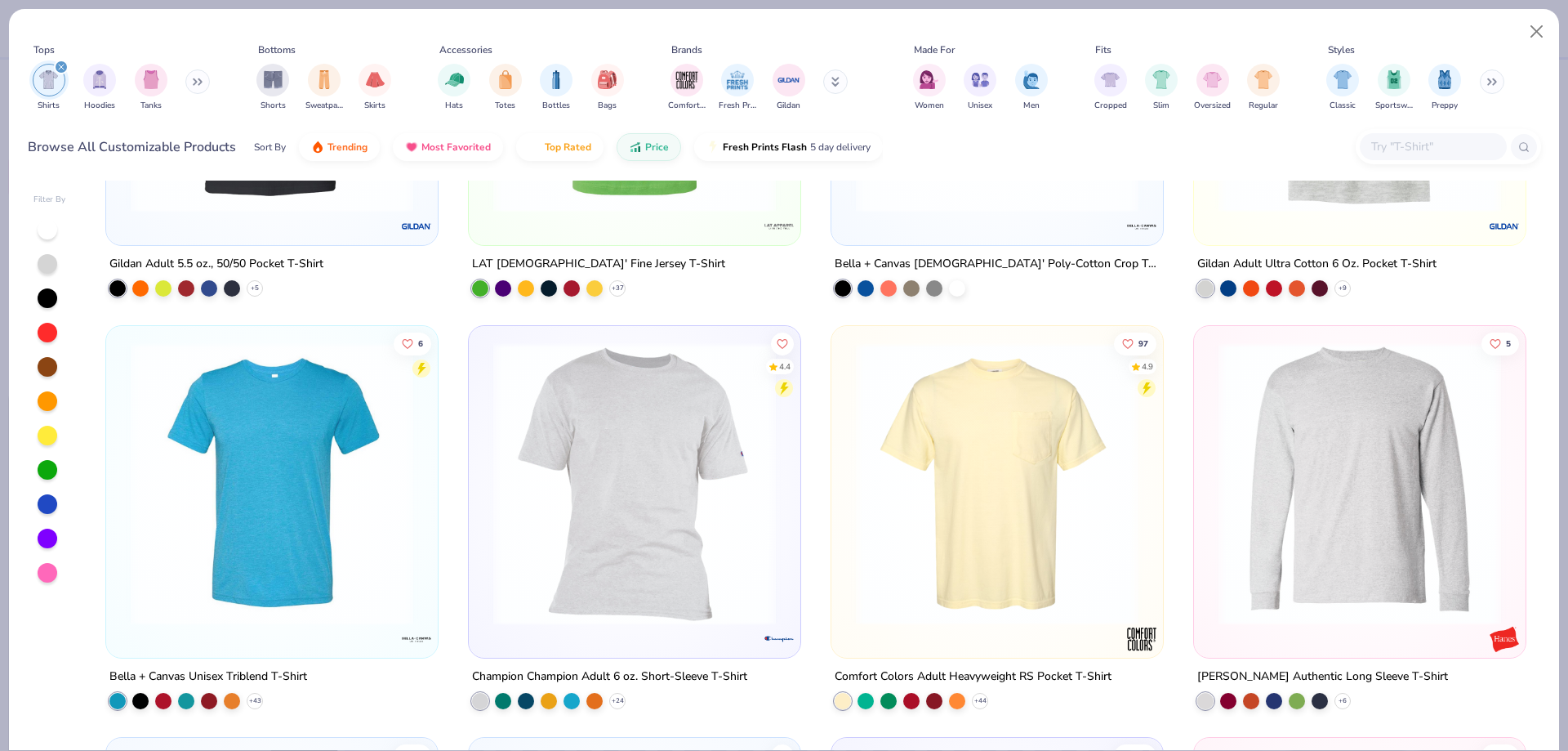
click at [1287, 572] on img at bounding box center [1360, 483] width 299 height 282
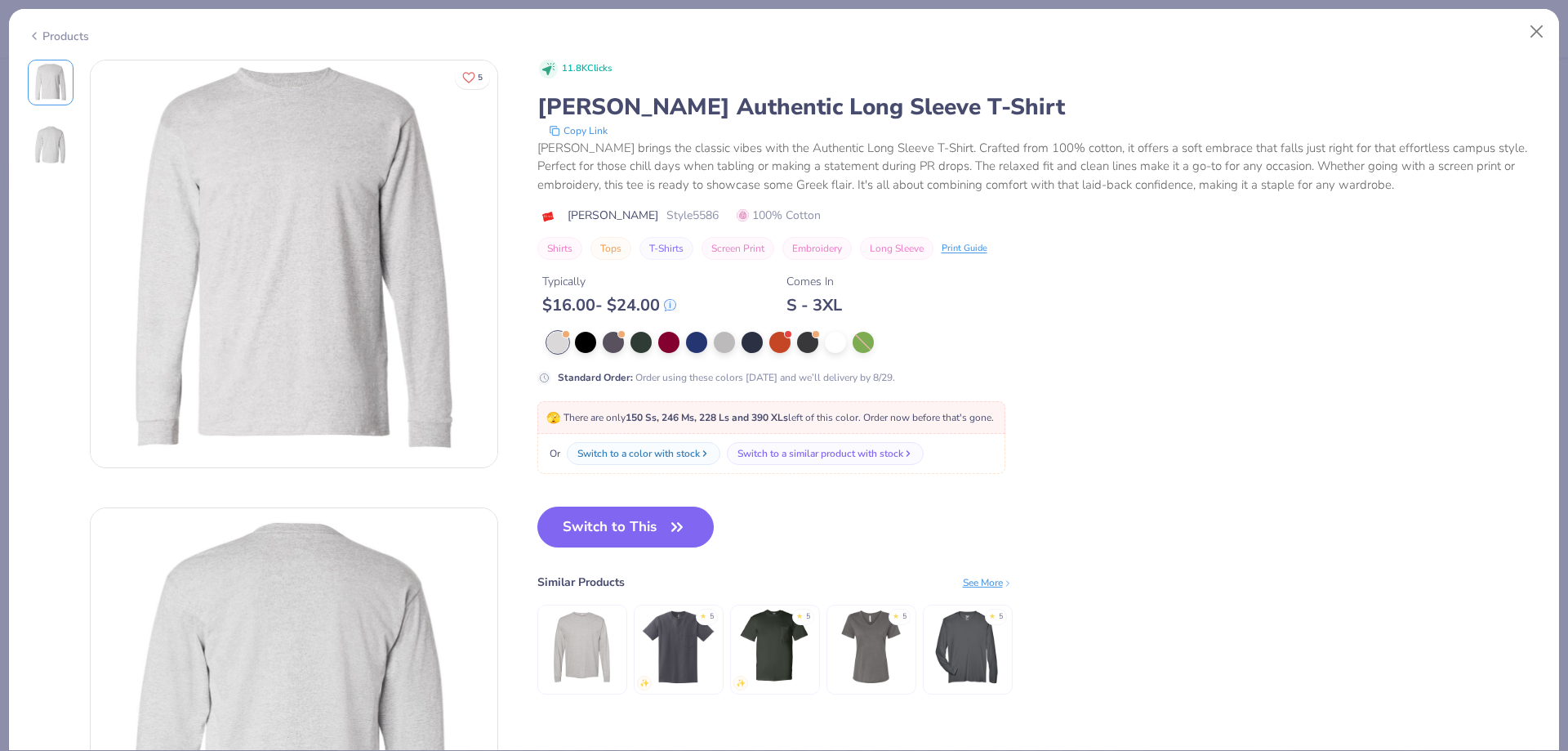
click at [56, 38] on div "Products" at bounding box center [58, 37] width 61 height 17
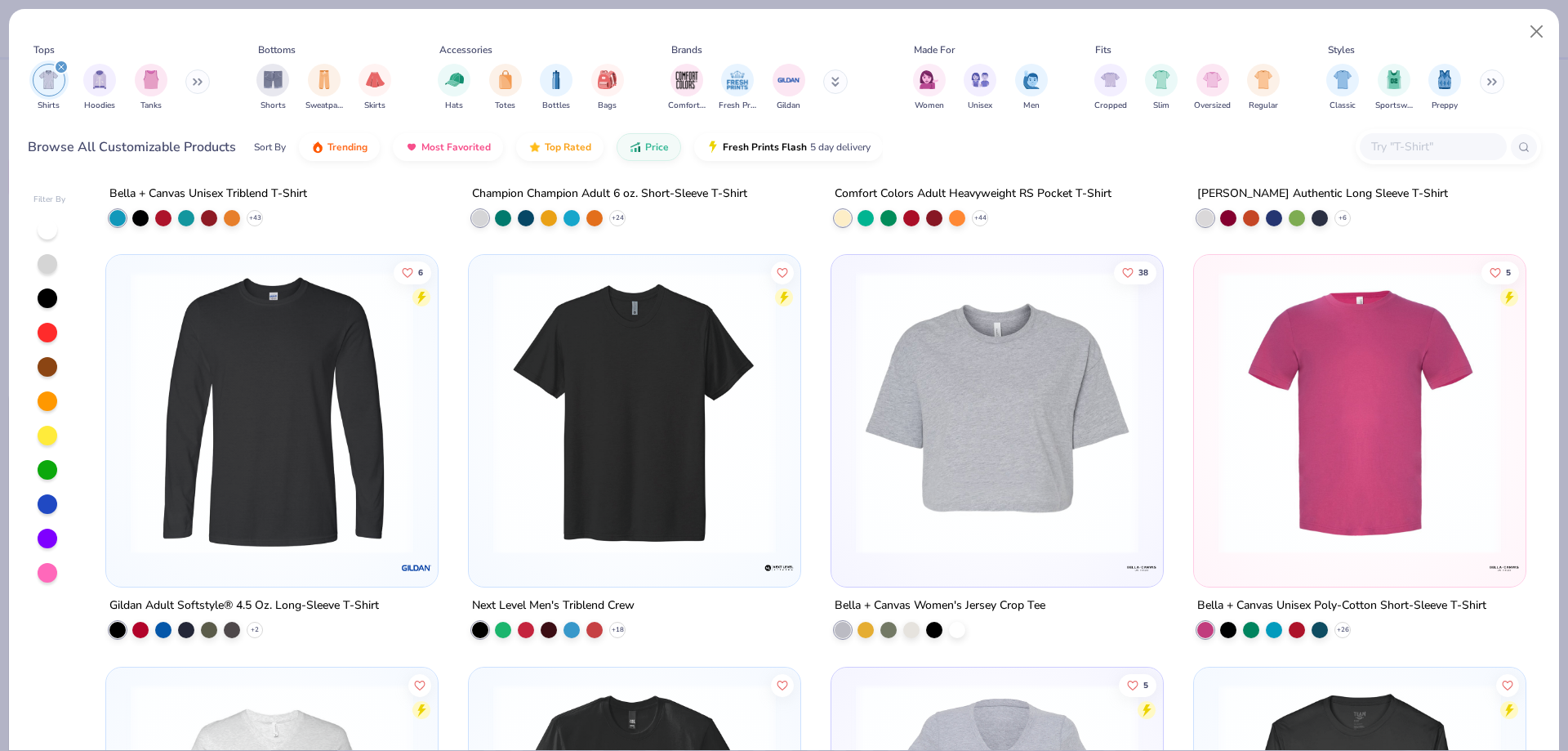
scroll to position [6128, 0]
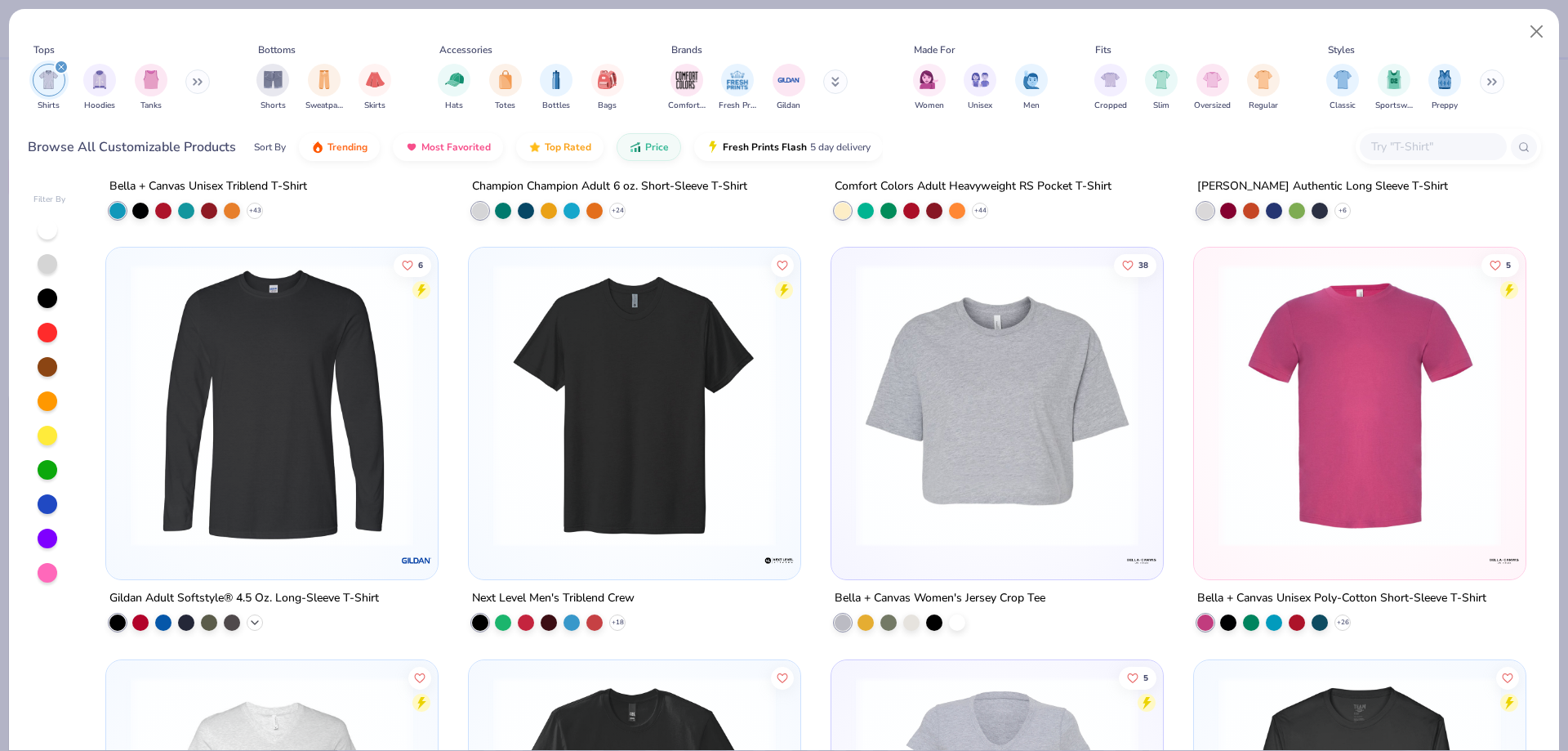
click at [246, 627] on div "+ 2" at bounding box center [254, 622] width 16 height 16
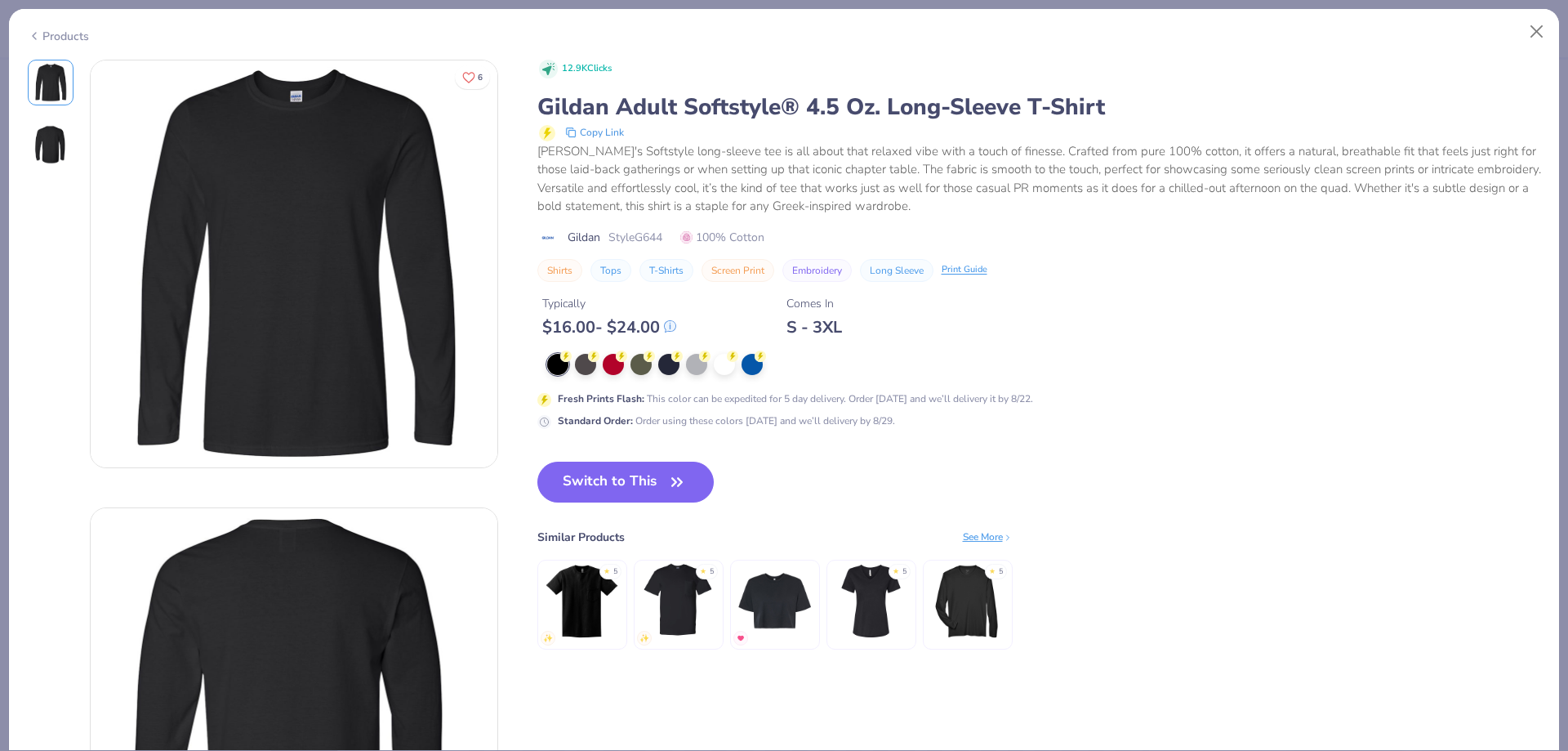
click at [64, 30] on div "Products" at bounding box center [58, 37] width 61 height 17
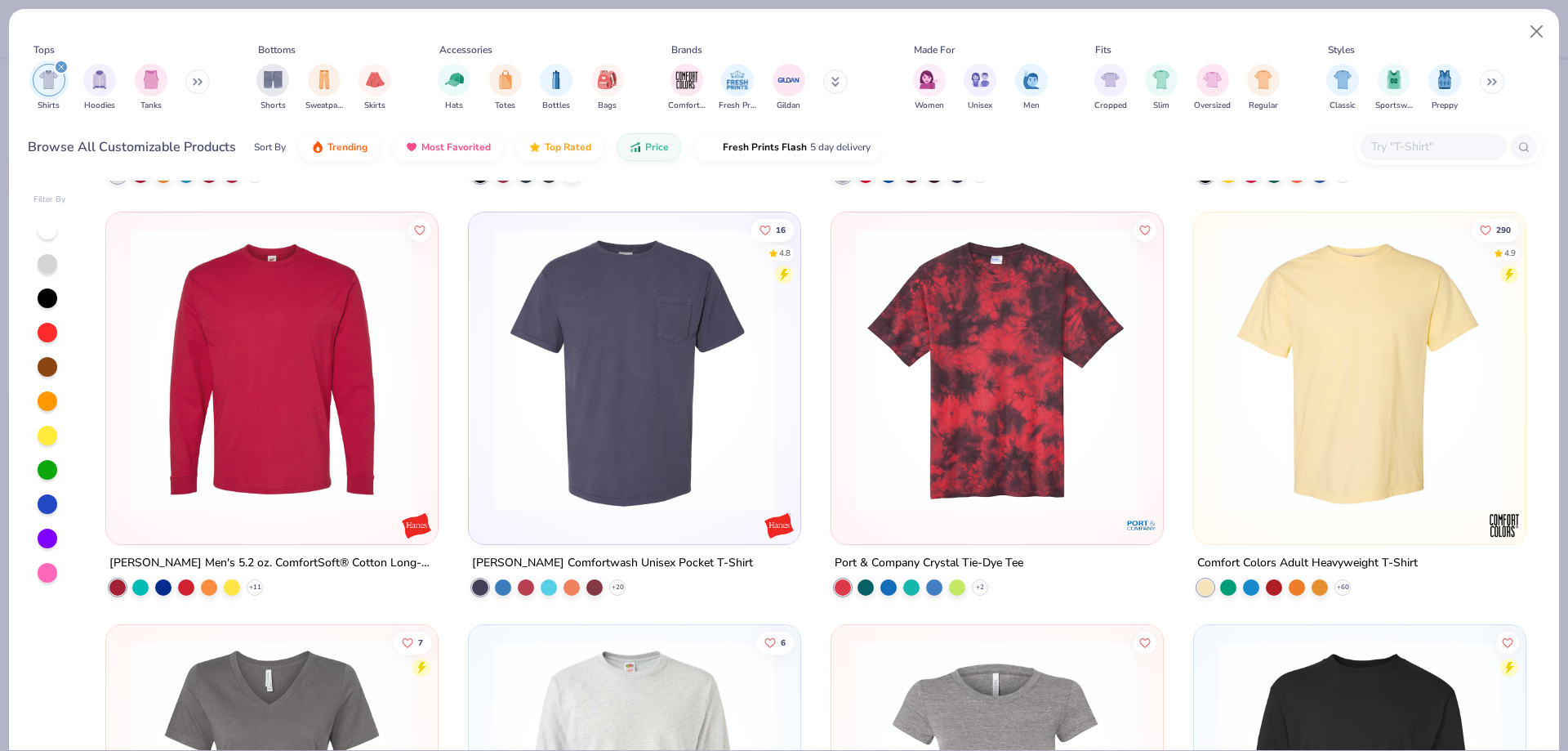
scroll to position [7026, 0]
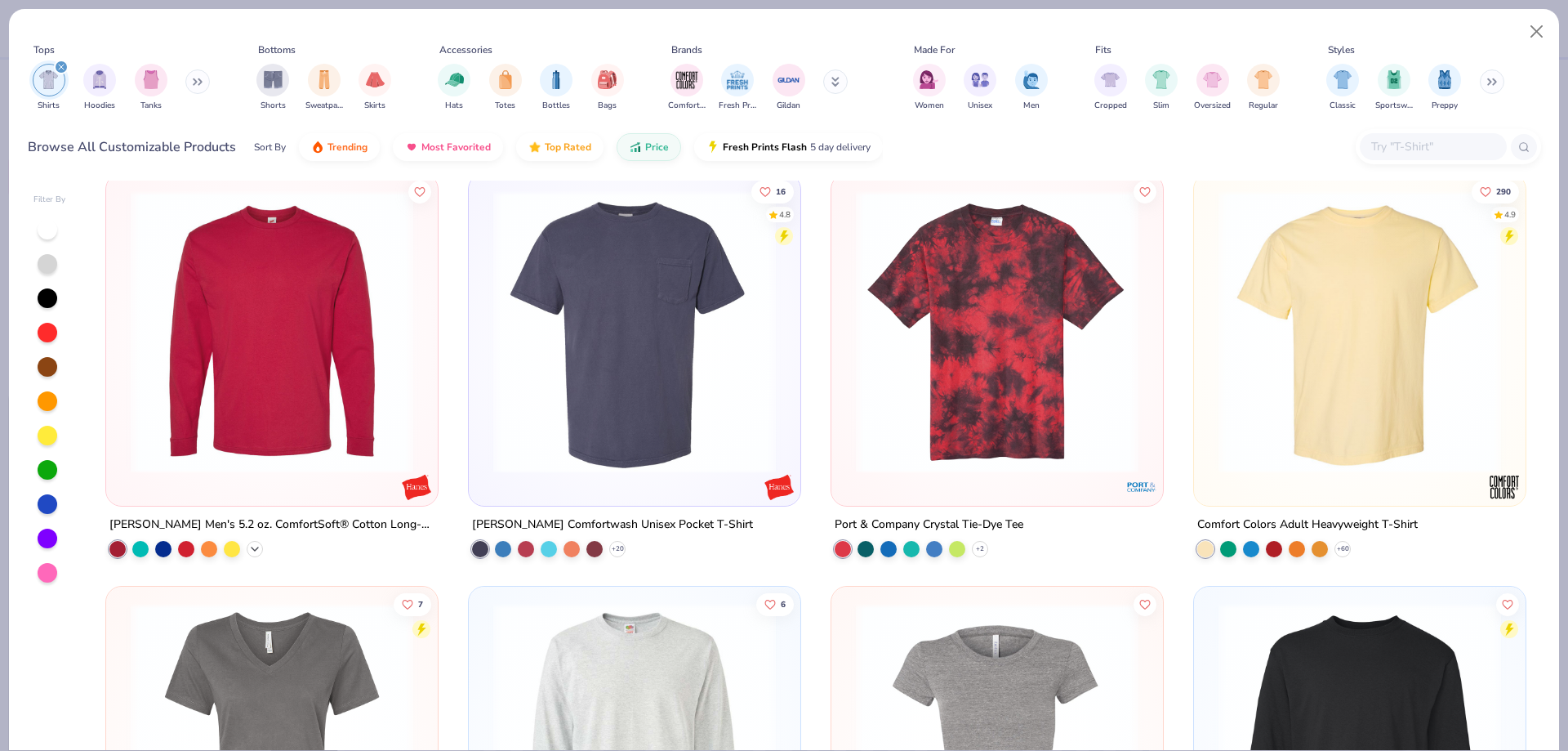
click at [245, 554] on div "+ 11" at bounding box center [185, 548] width 153 height 16
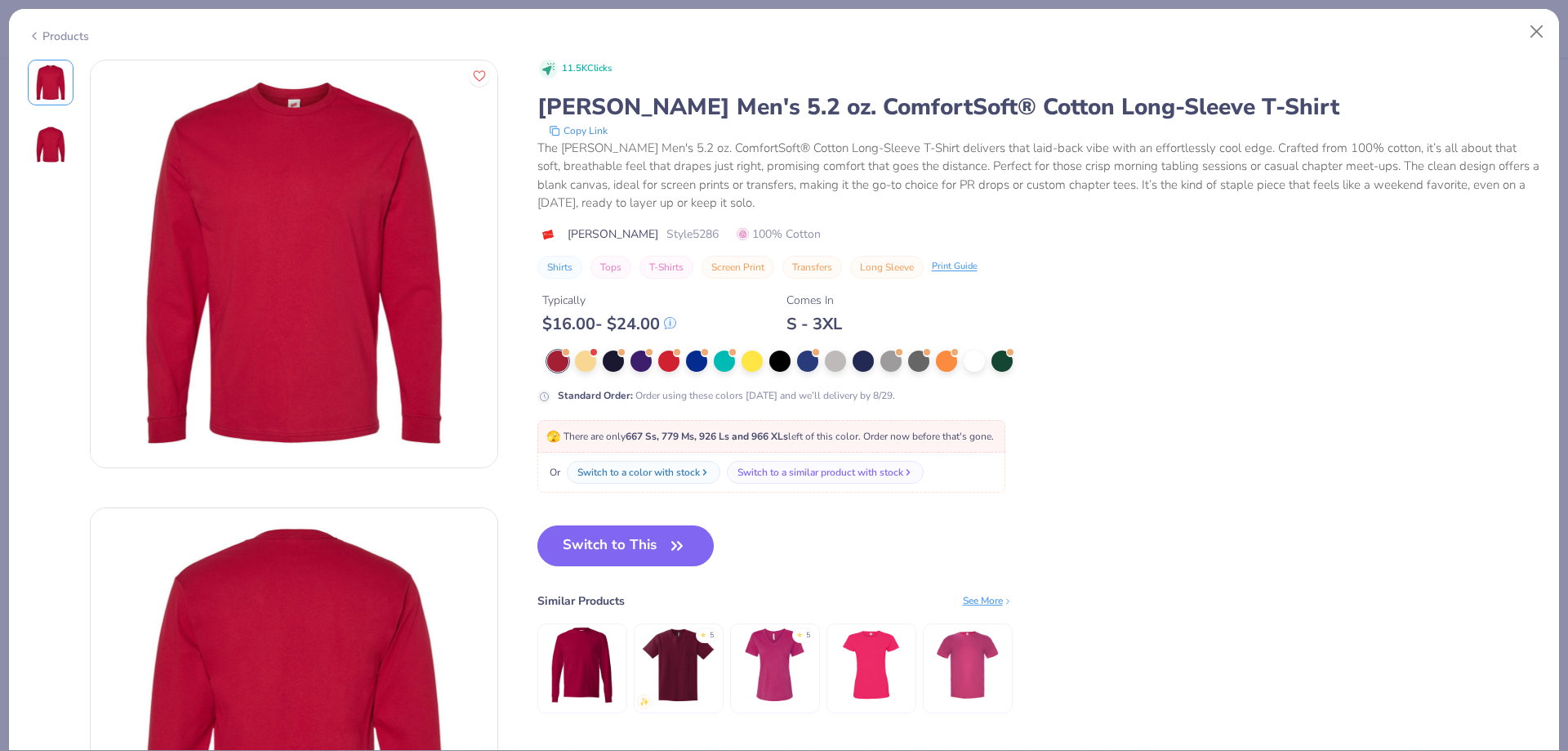
click at [41, 36] on div "Products" at bounding box center [58, 37] width 61 height 17
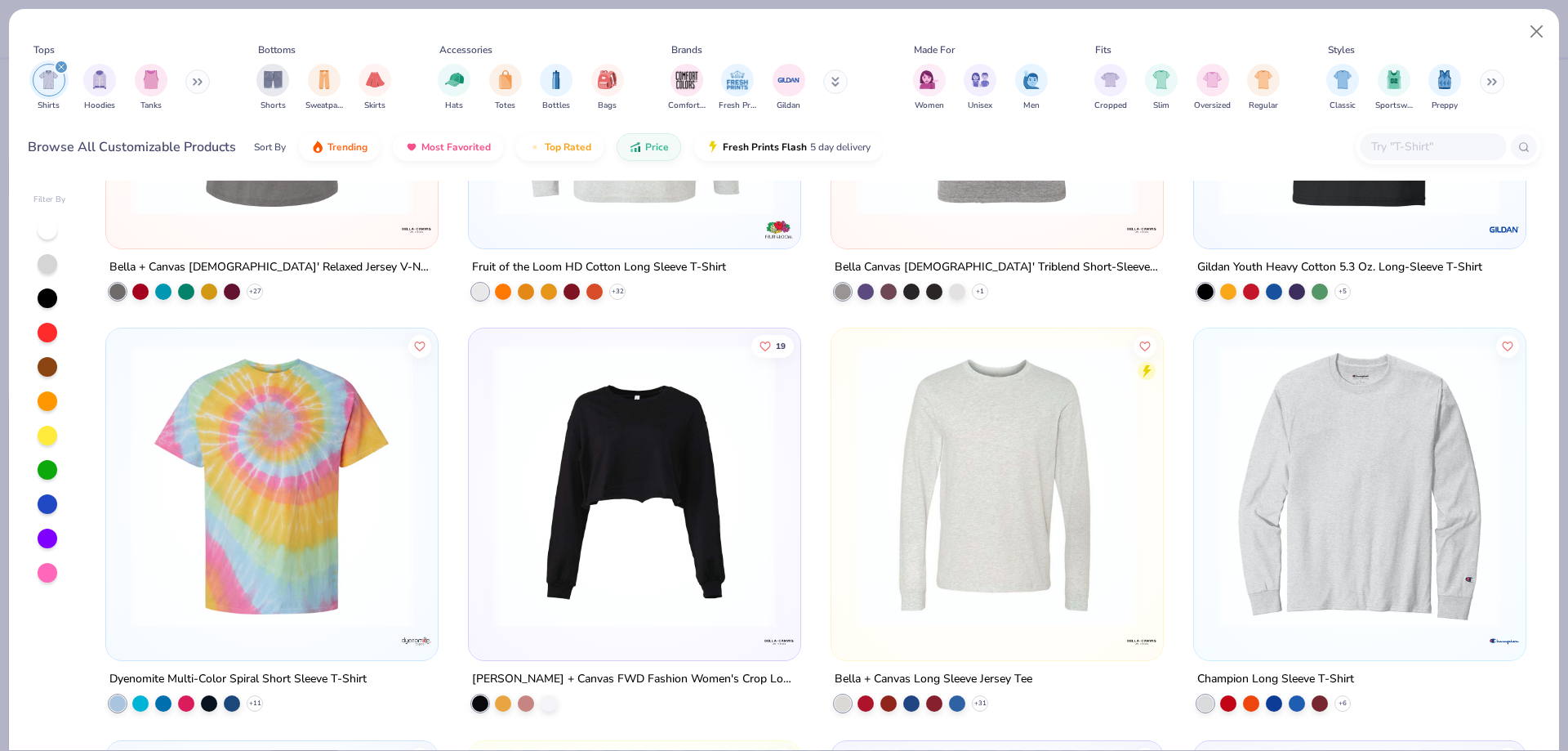
scroll to position [7598, 0]
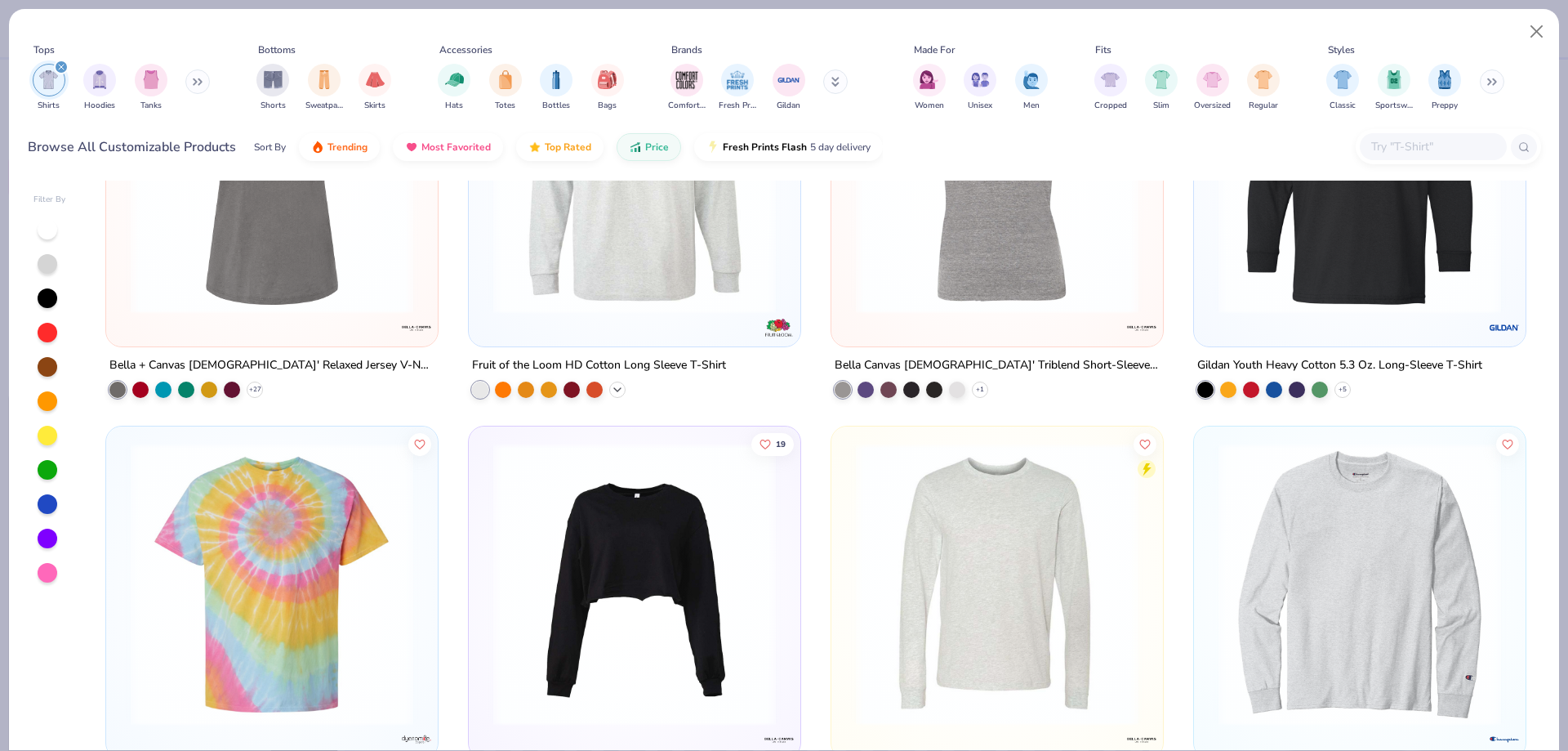
click at [614, 391] on icon at bounding box center [617, 389] width 13 height 13
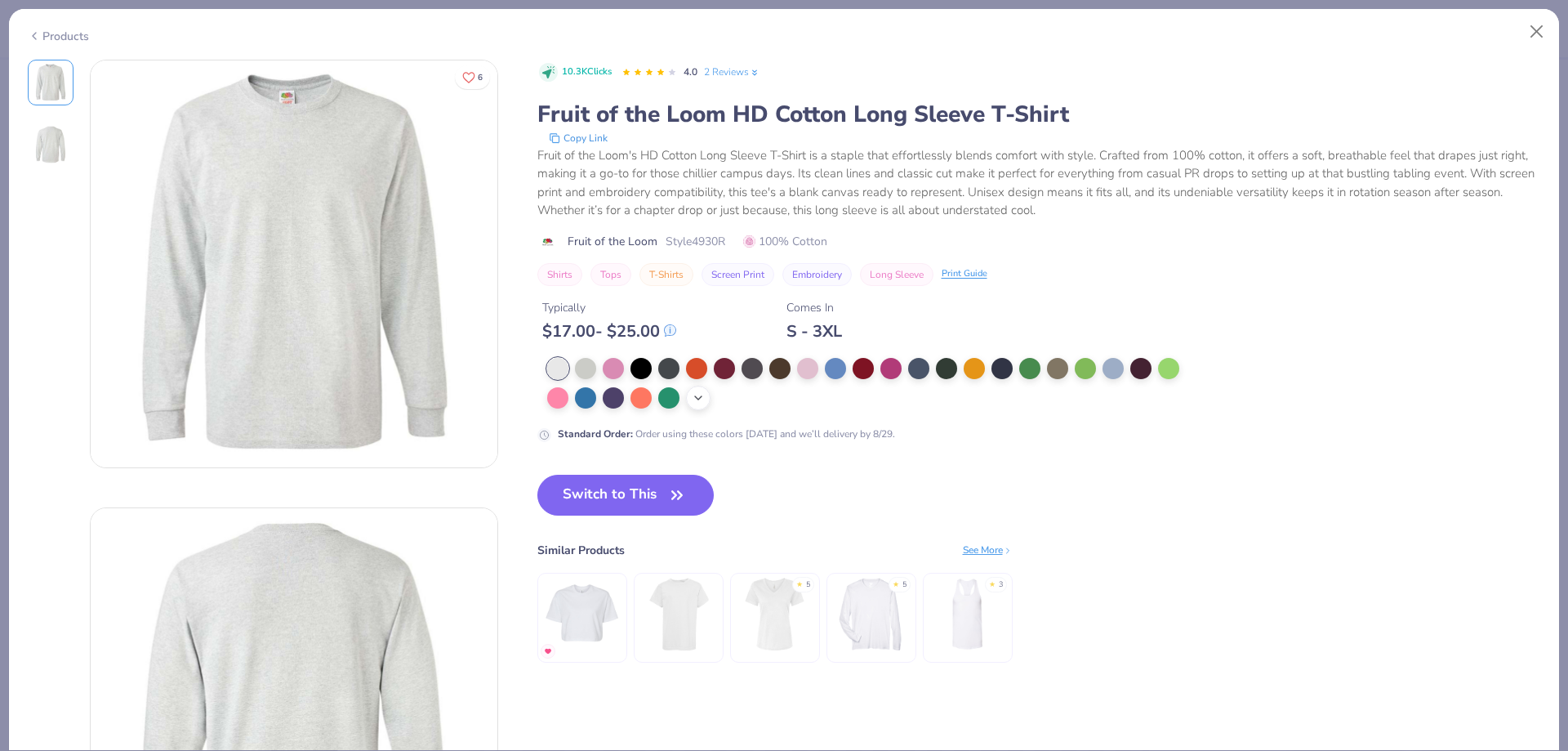
click at [693, 387] on div "+ 10" at bounding box center [698, 398] width 24 height 24
click at [806, 369] on div at bounding box center [807, 367] width 22 height 22
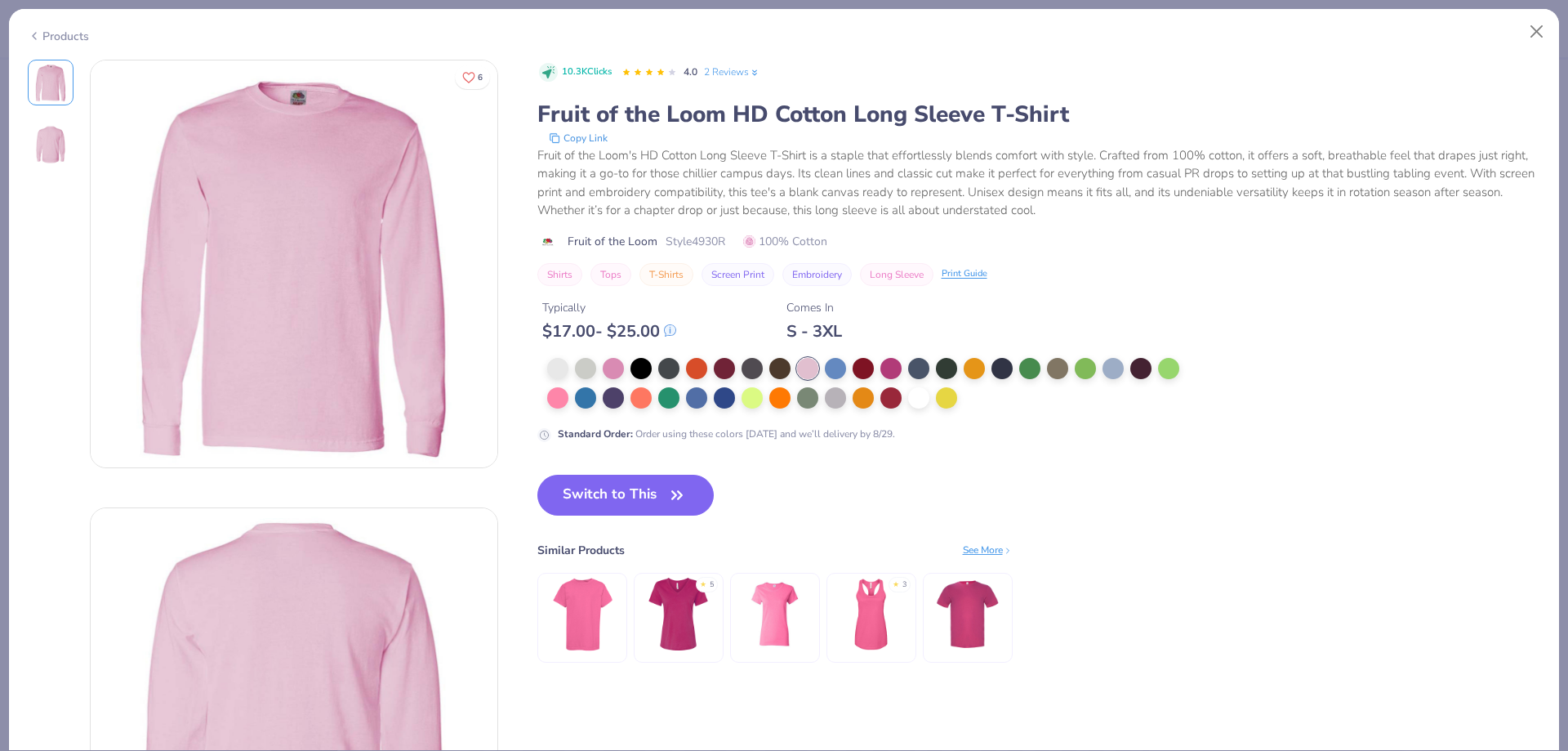
click at [79, 38] on div "Products" at bounding box center [58, 37] width 61 height 17
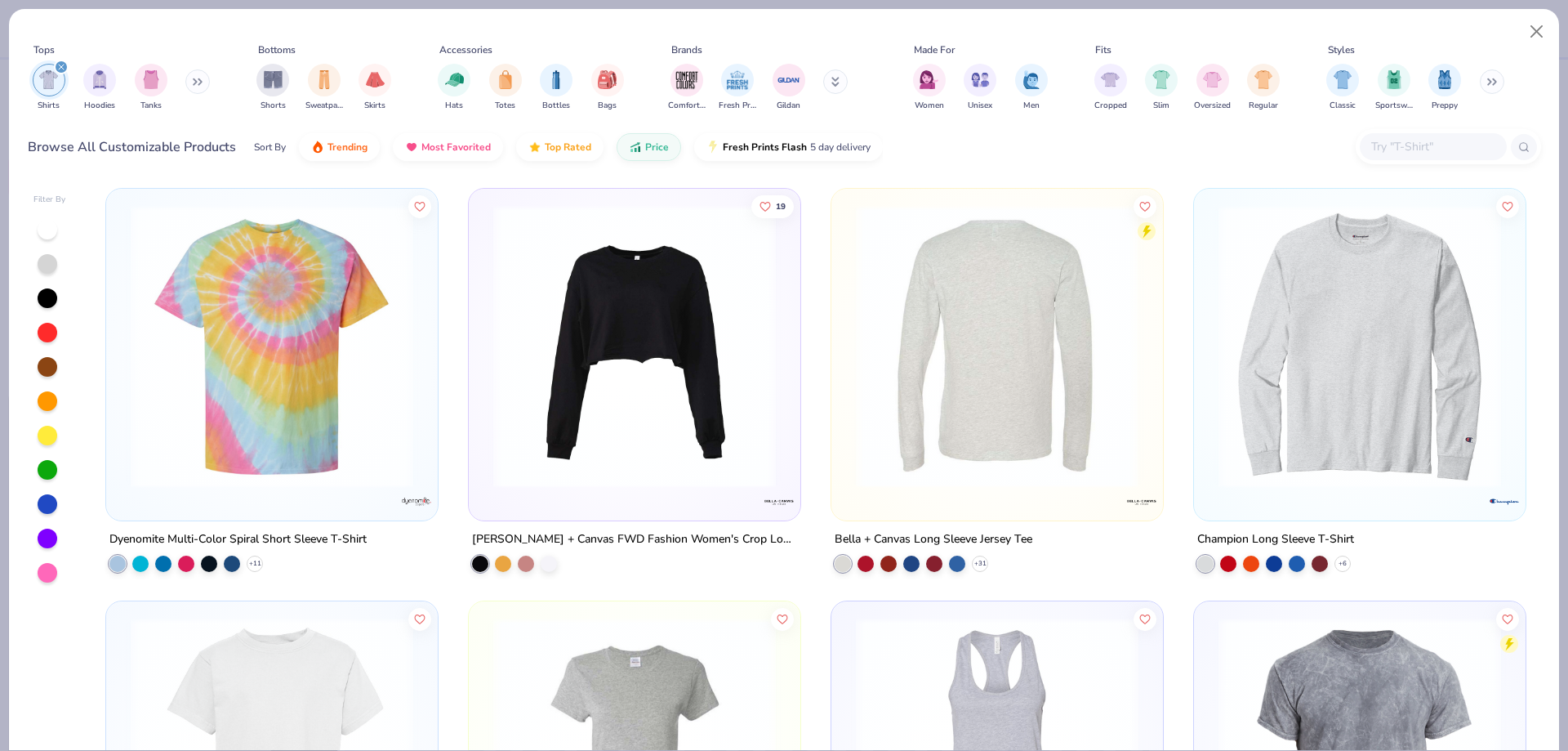
scroll to position [7843, 0]
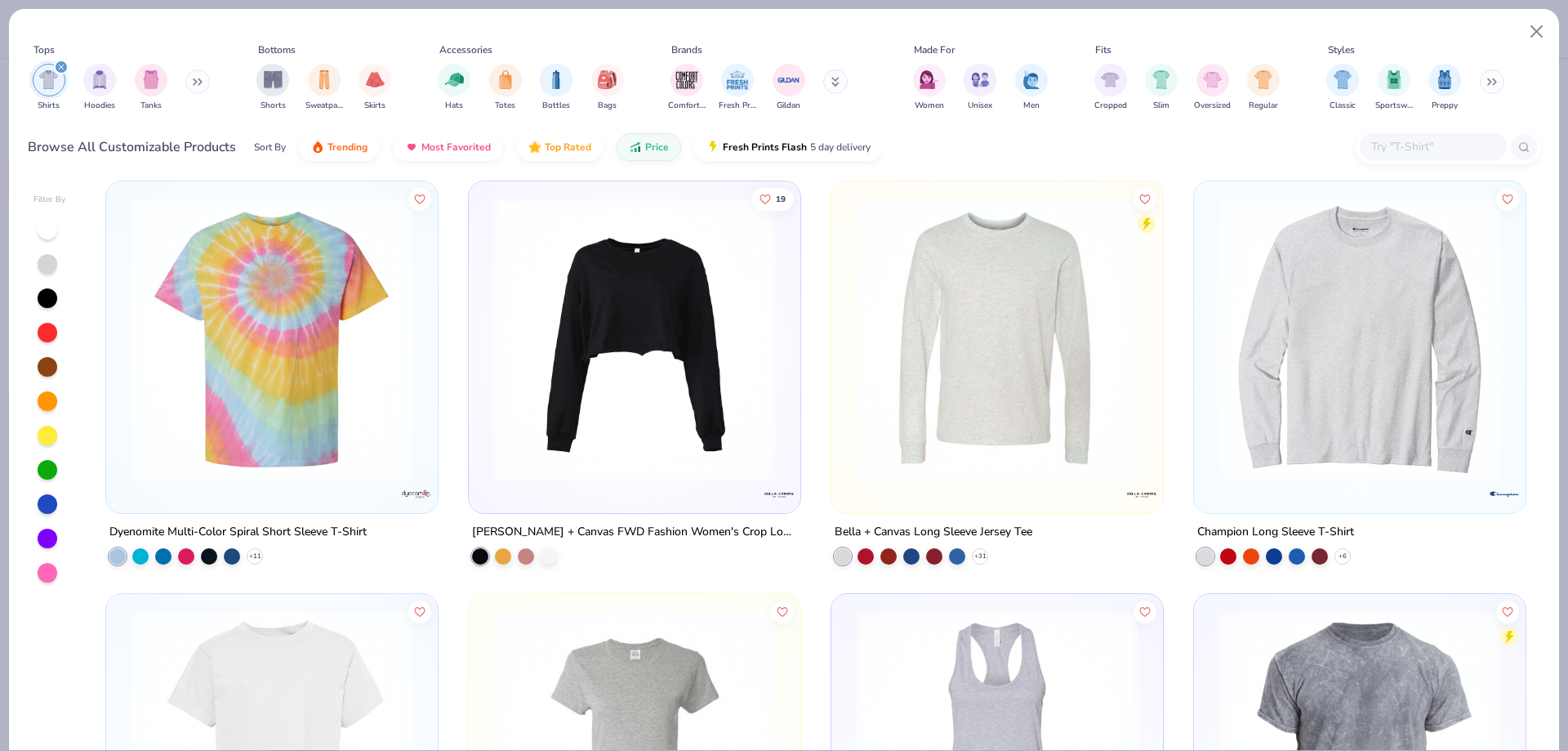
click at [1043, 418] on img at bounding box center [997, 339] width 299 height 282
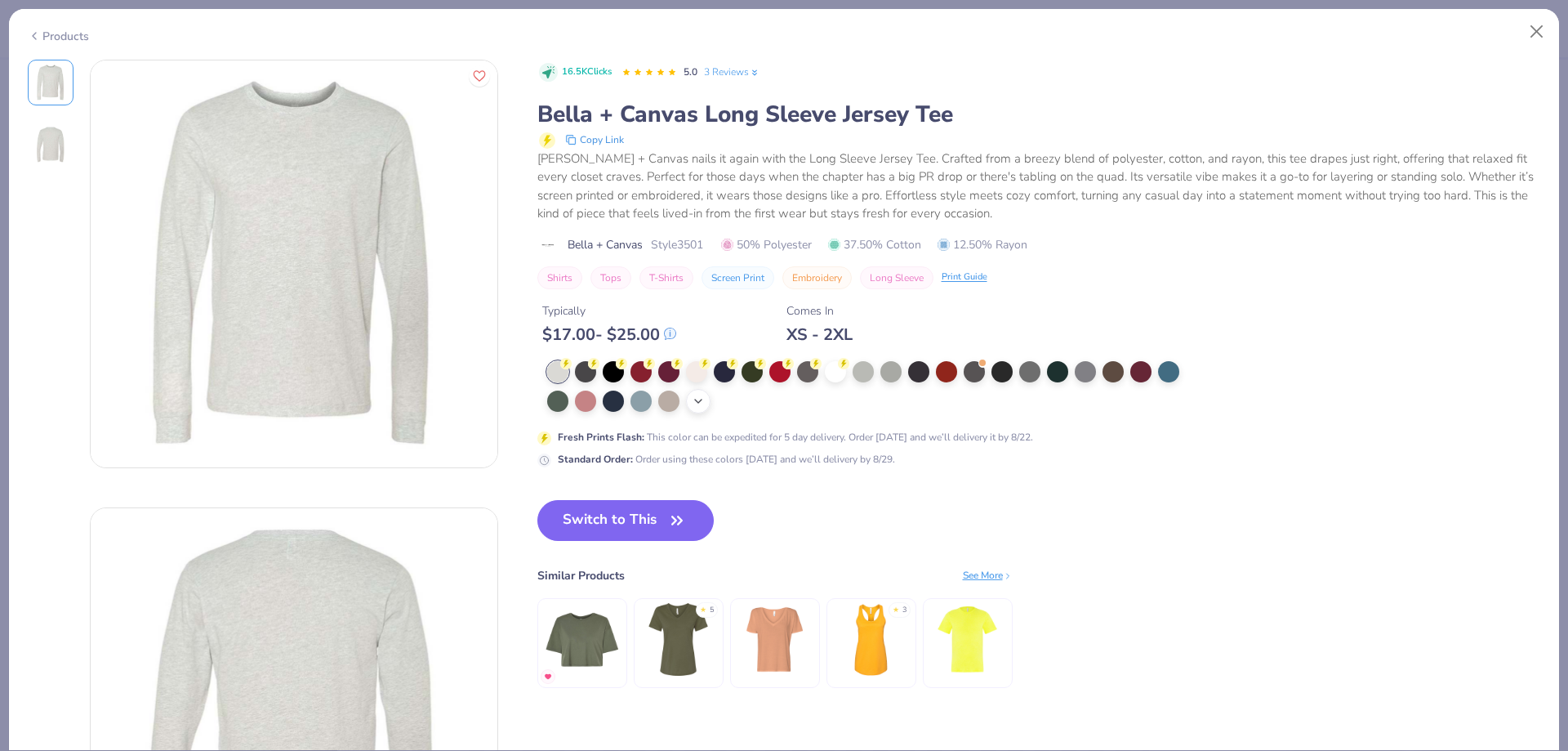
click at [697, 405] on icon at bounding box center [698, 401] width 13 height 13
click at [69, 43] on div "Products" at bounding box center [784, 30] width 1550 height 42
click at [55, 35] on div "Products" at bounding box center [58, 37] width 61 height 17
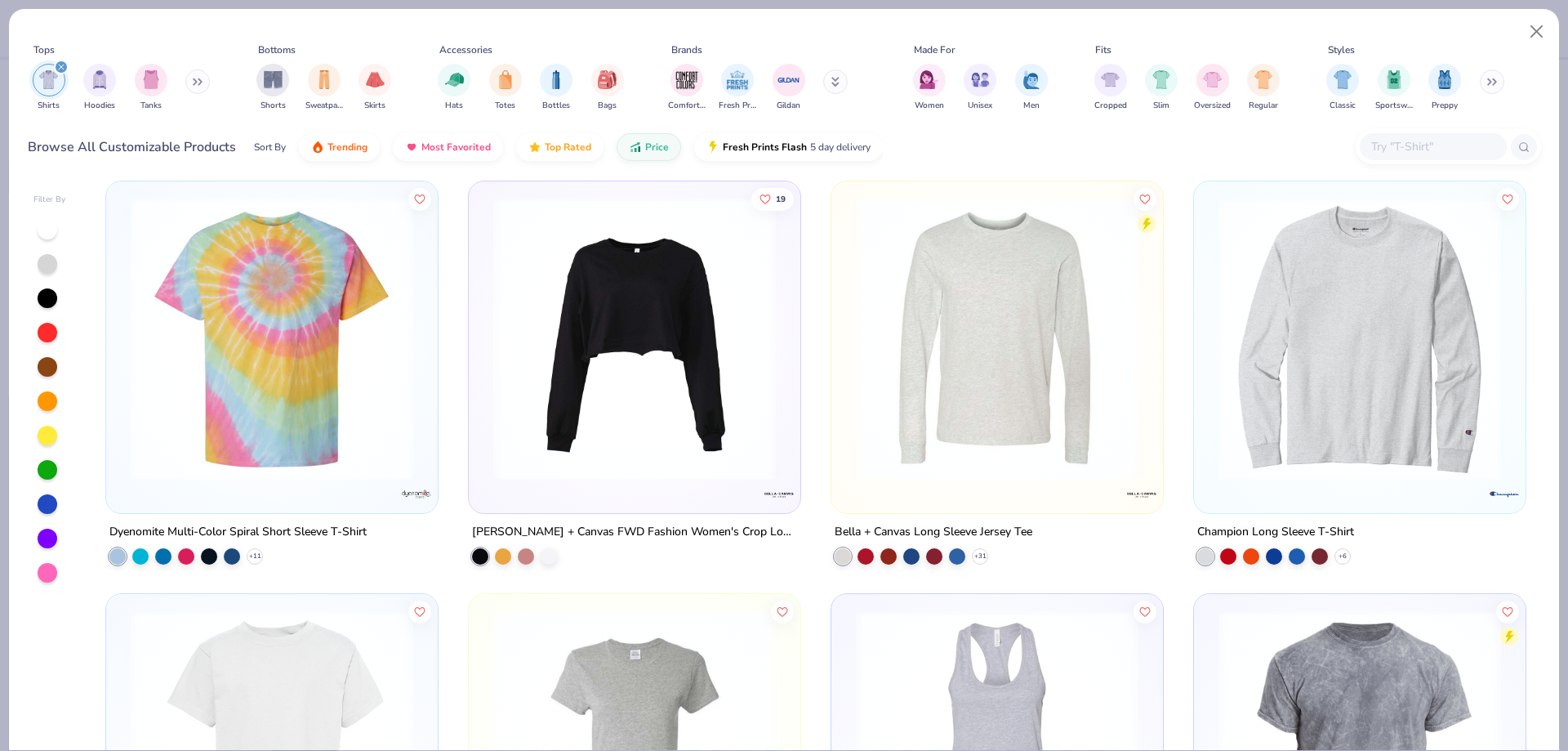
click at [1409, 426] on img at bounding box center [1360, 339] width 299 height 282
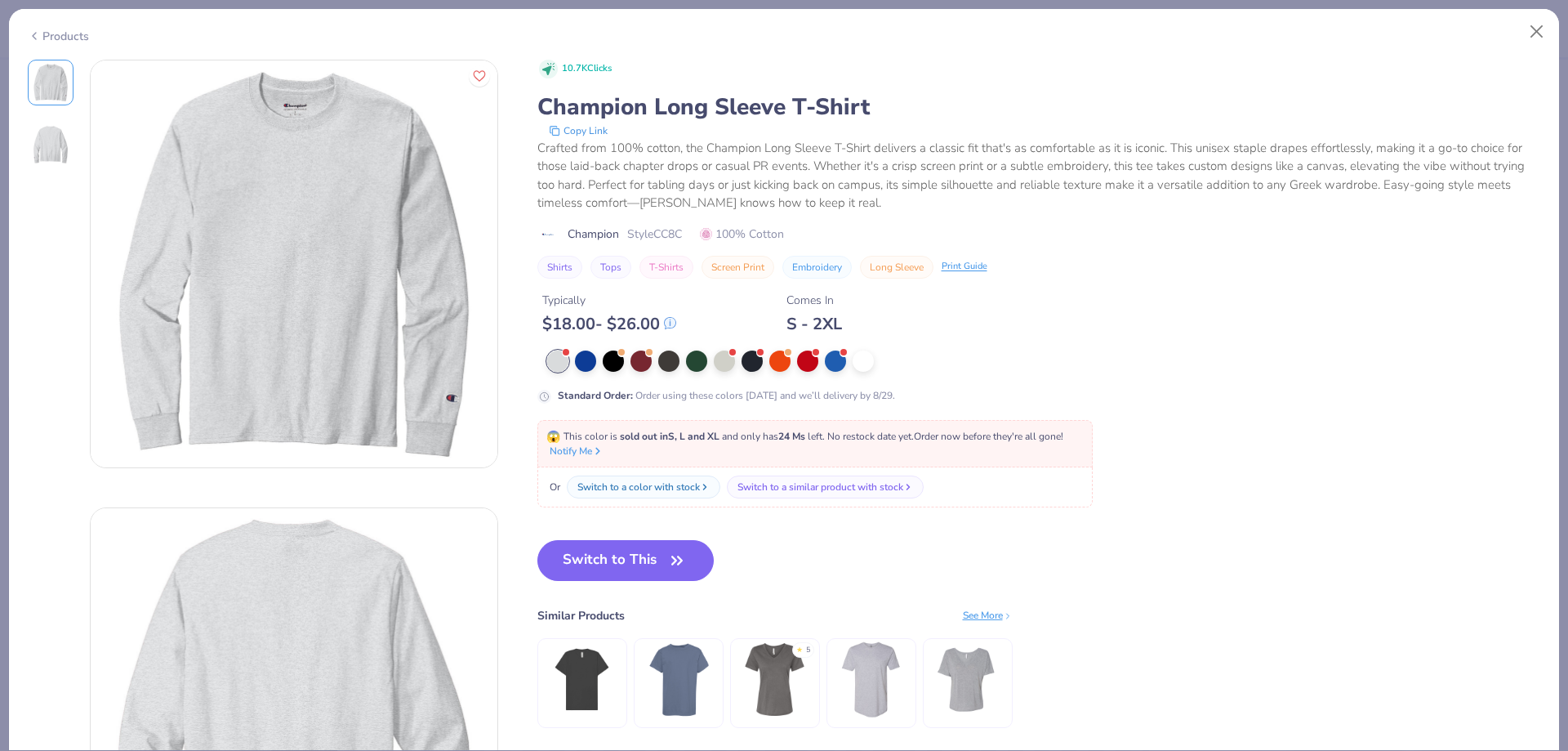
click at [77, 40] on div "Products" at bounding box center [58, 37] width 61 height 17
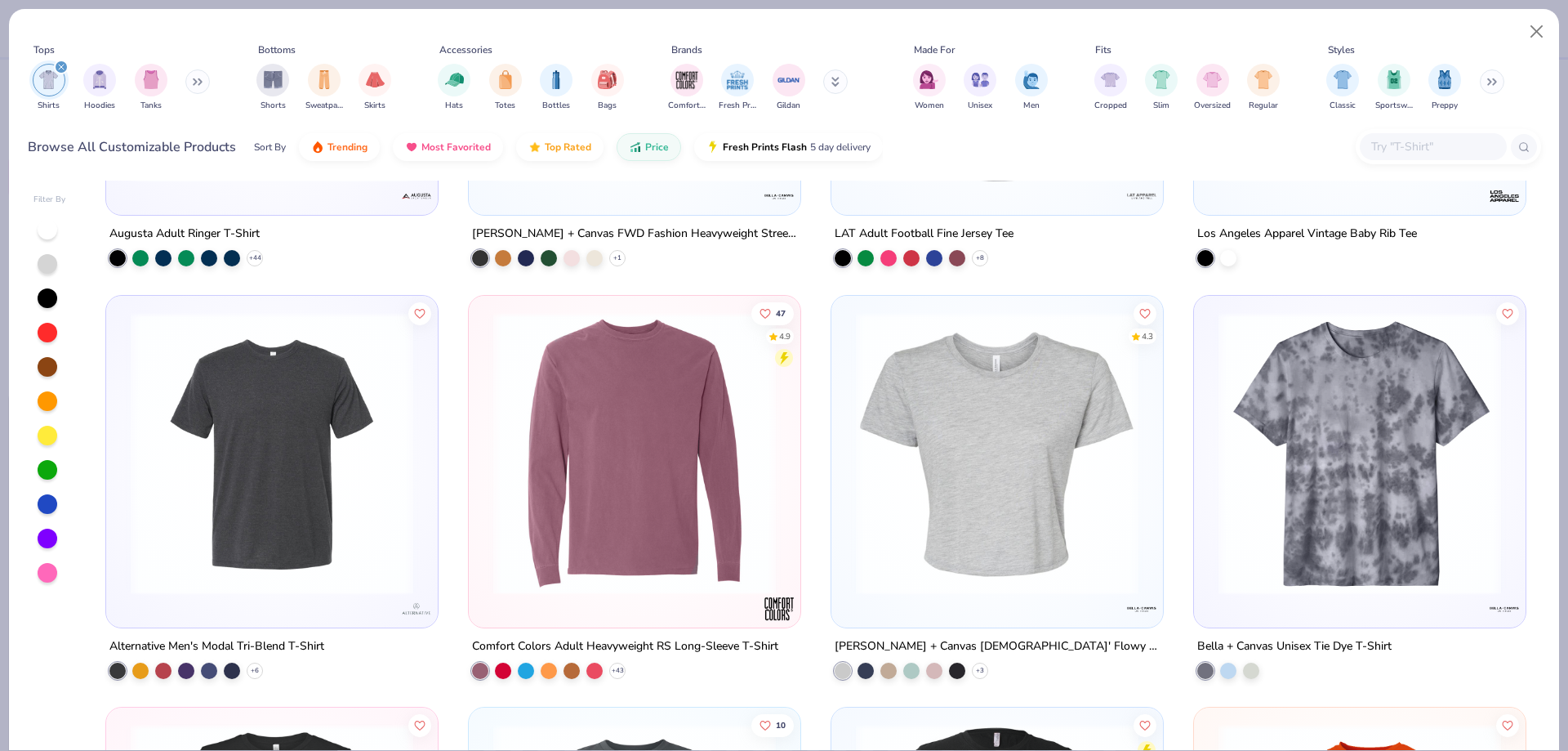
scroll to position [10621, 0]
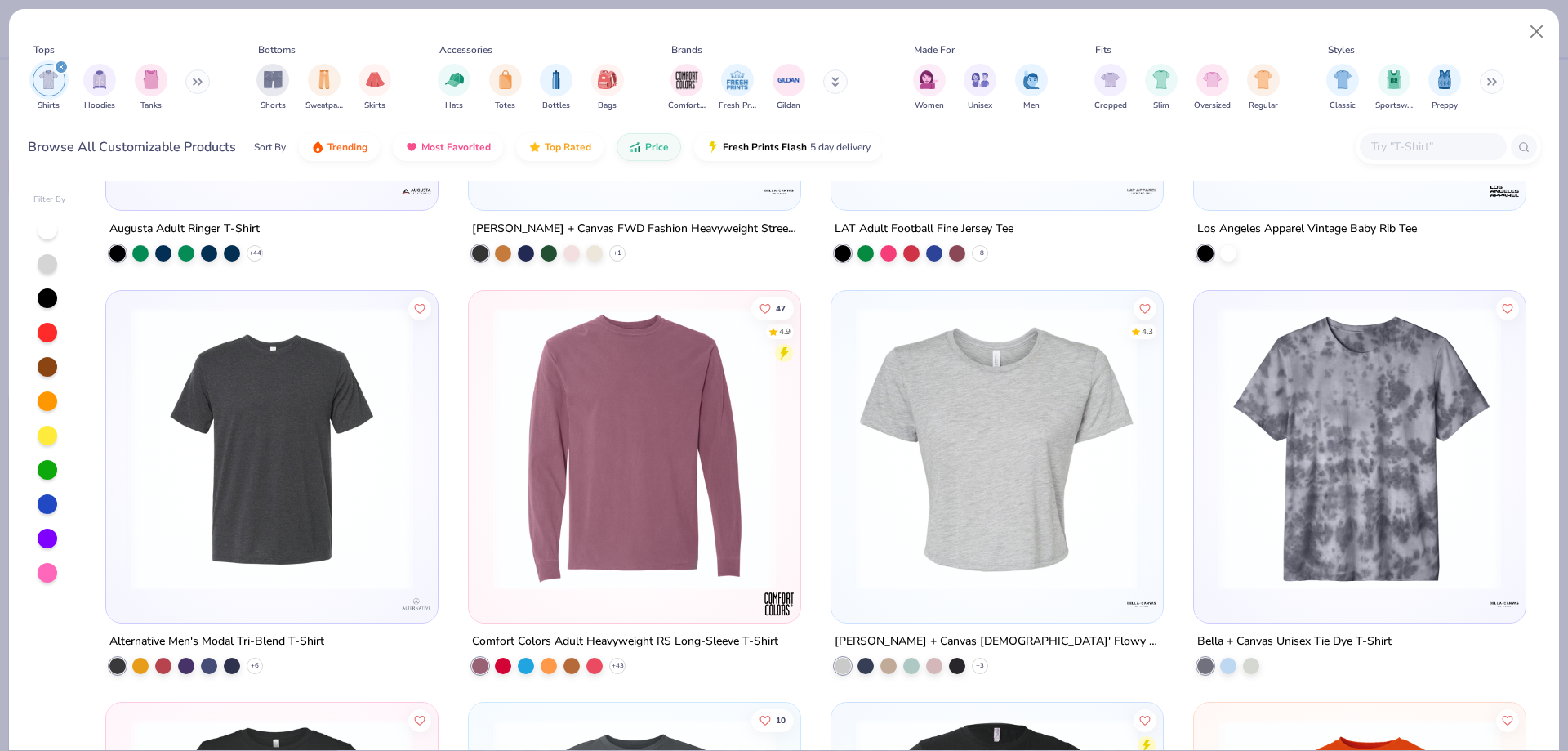
click at [669, 486] on img at bounding box center [635, 448] width 299 height 282
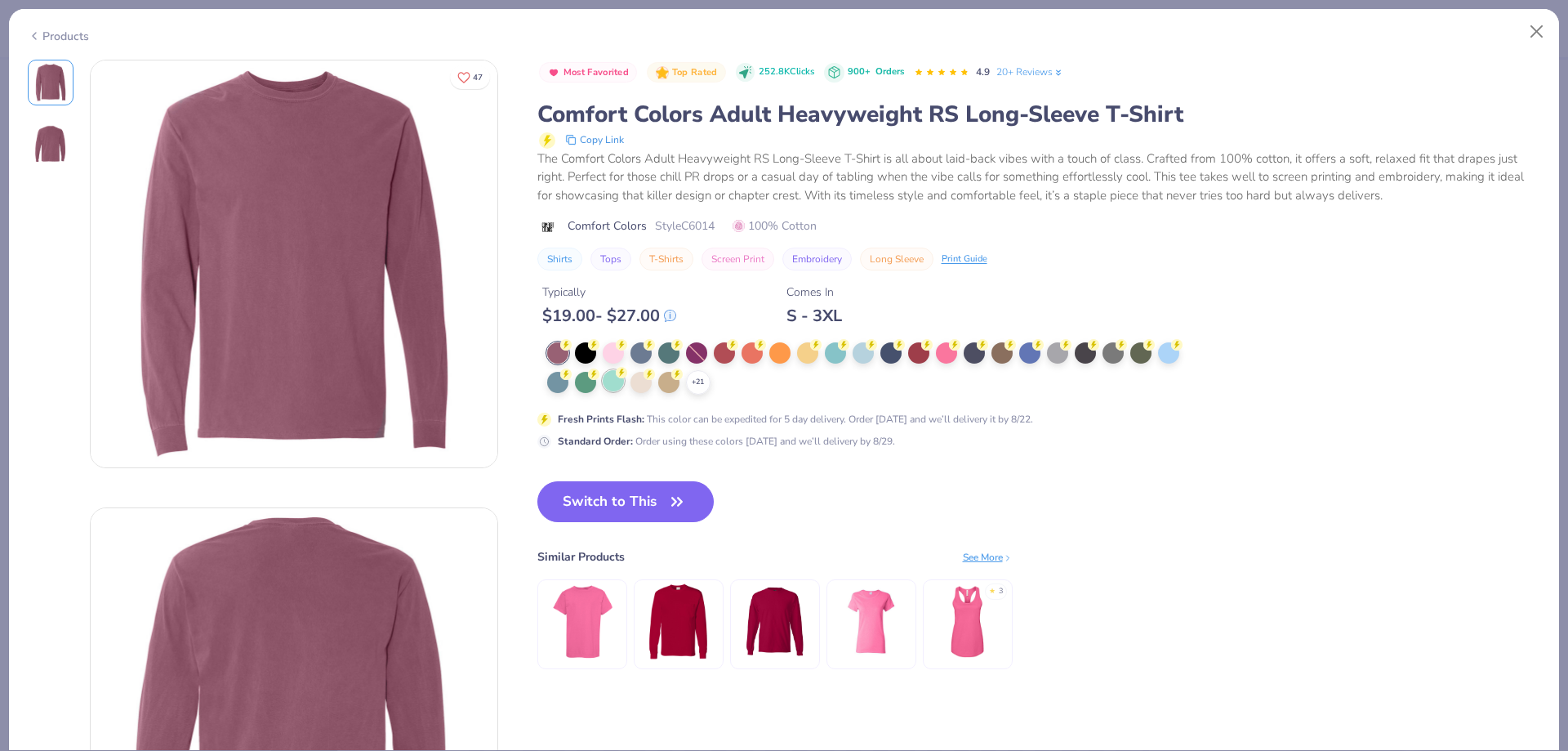
click at [621, 385] on div at bounding box center [613, 380] width 22 height 22
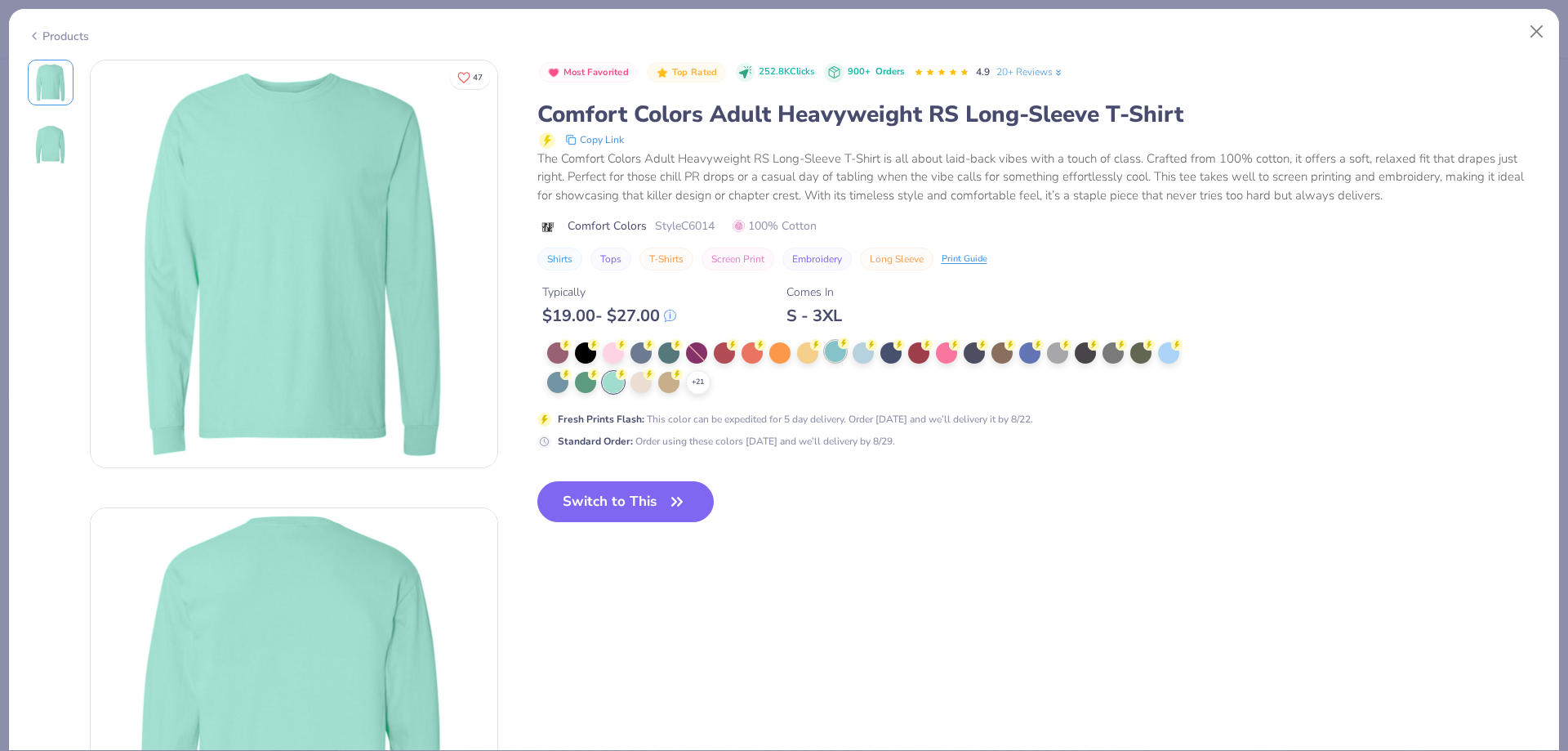
click at [846, 362] on div "+ 21" at bounding box center [869, 369] width 643 height 53
click at [842, 356] on div at bounding box center [835, 351] width 22 height 22
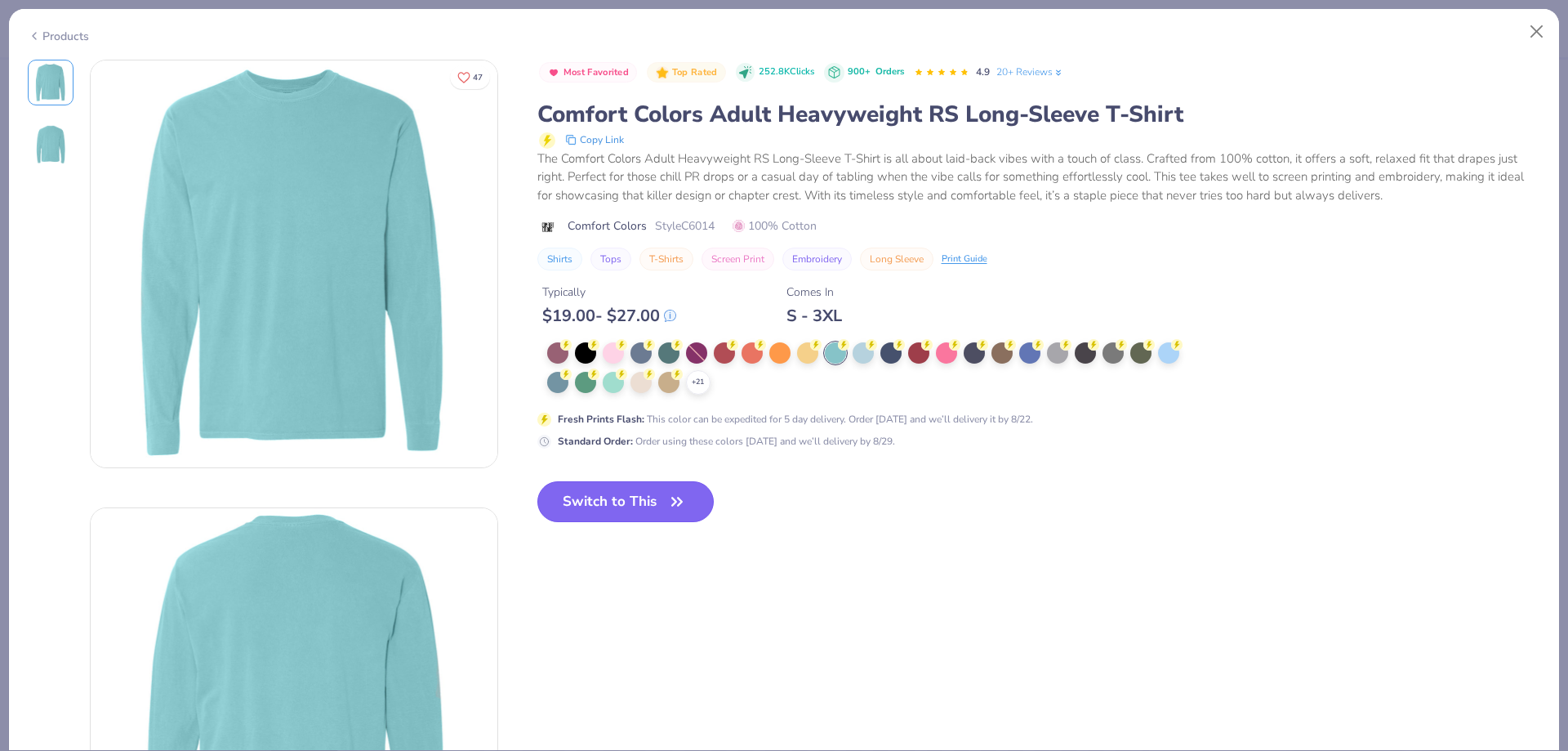
click at [659, 509] on button "Switch to This" at bounding box center [626, 501] width 177 height 40
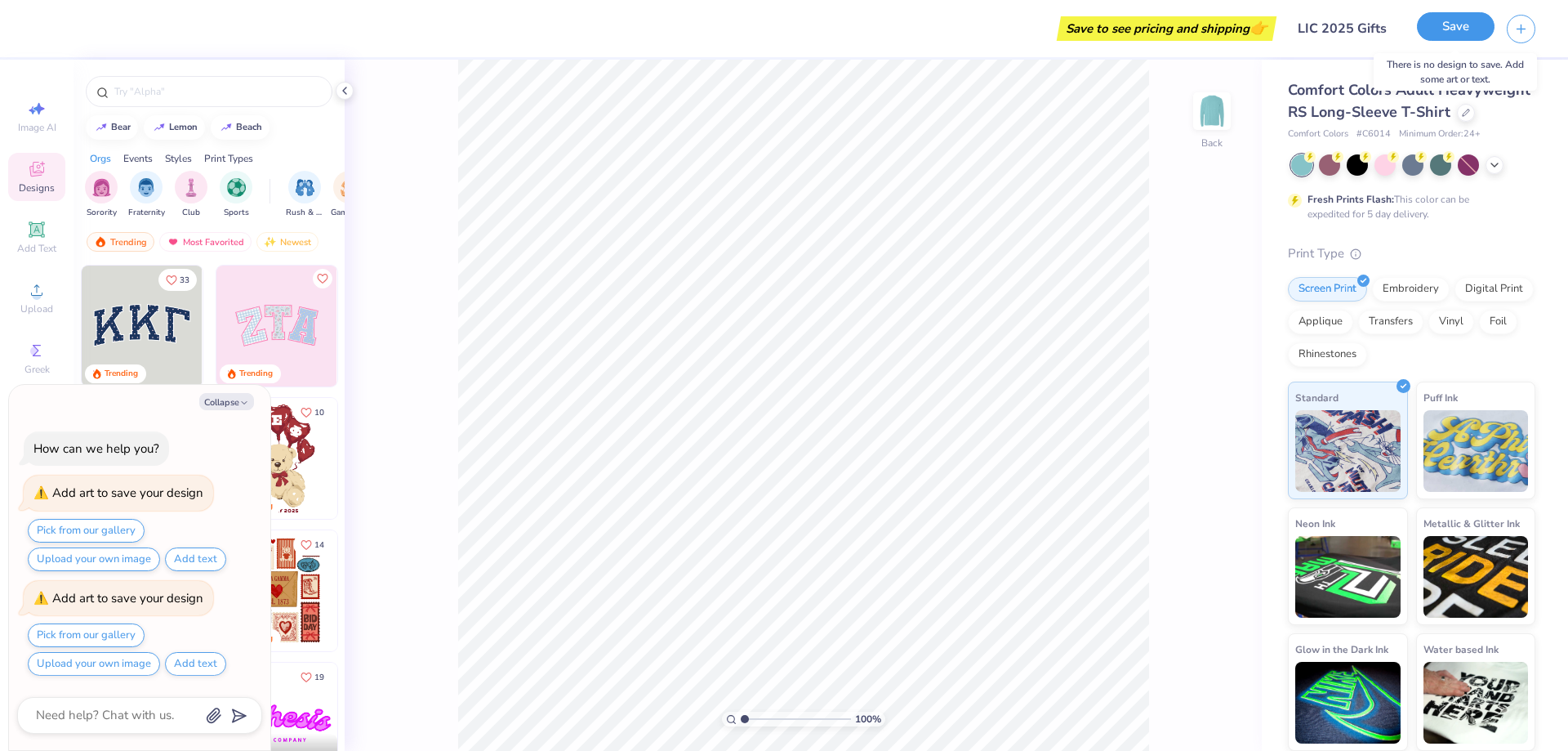
click at [1429, 33] on button "Save" at bounding box center [1455, 26] width 77 height 28
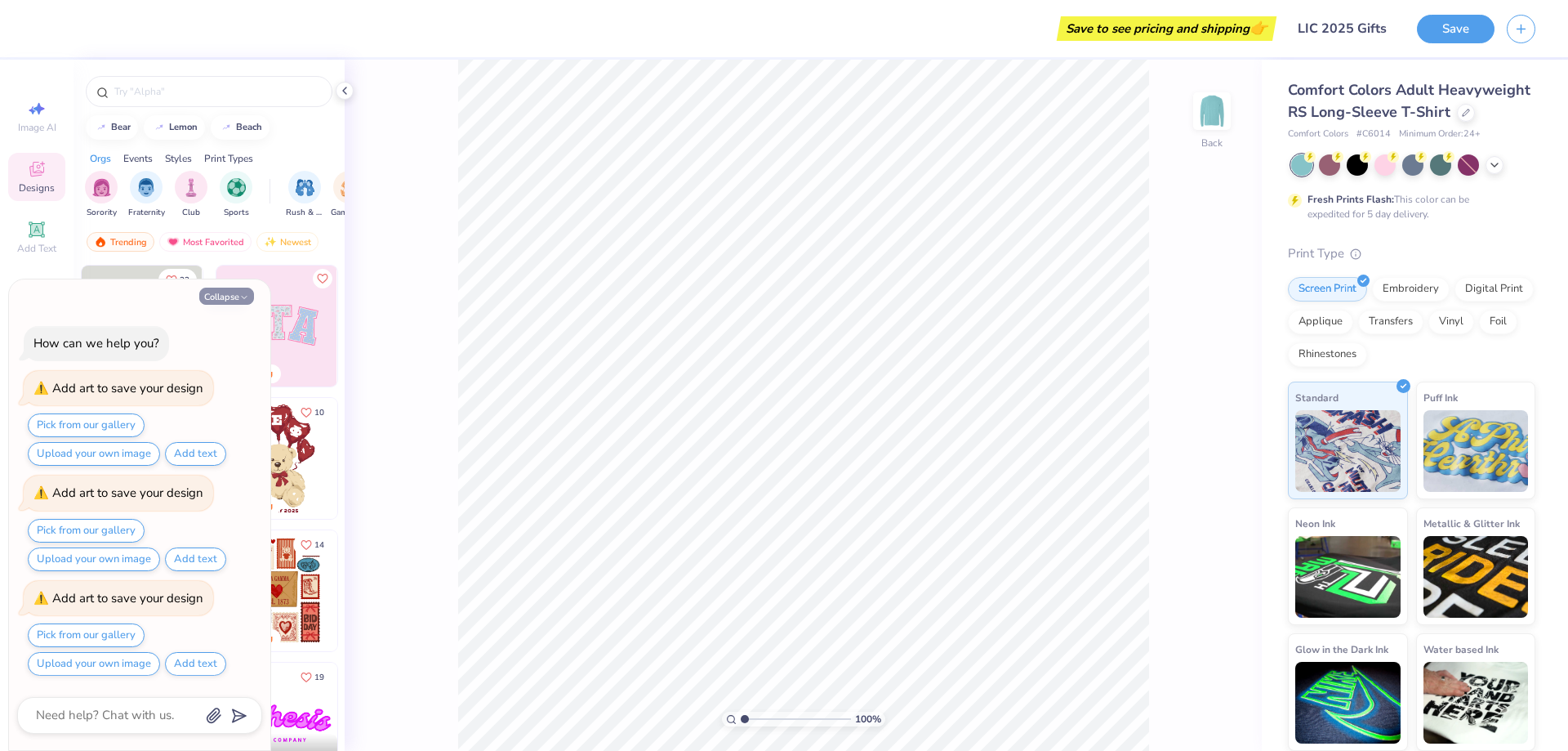
click at [226, 296] on button "Collapse" at bounding box center [227, 296] width 55 height 17
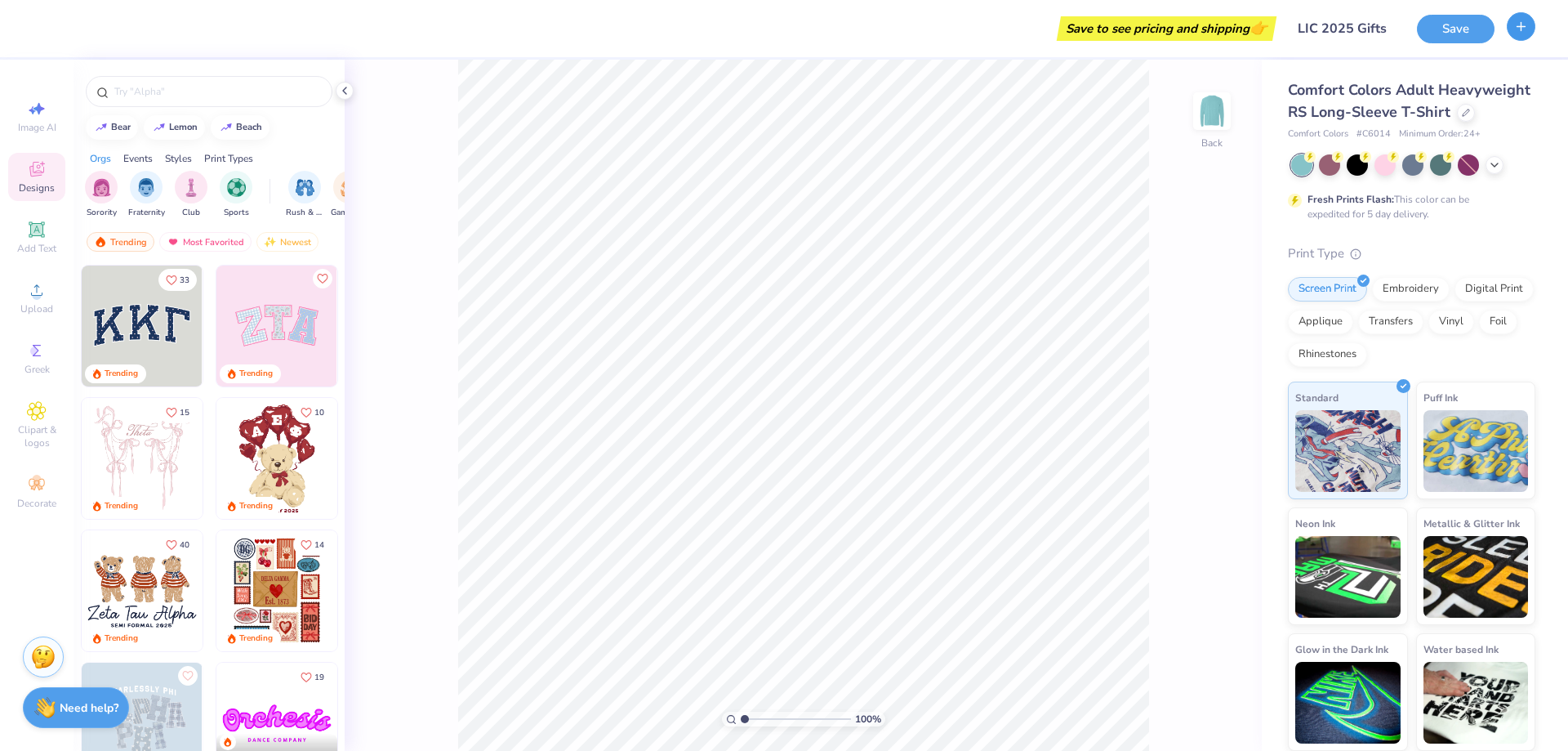
click at [1514, 32] on icon "button" at bounding box center [1521, 26] width 14 height 14
click at [1469, 26] on button "Save" at bounding box center [1455, 26] width 77 height 28
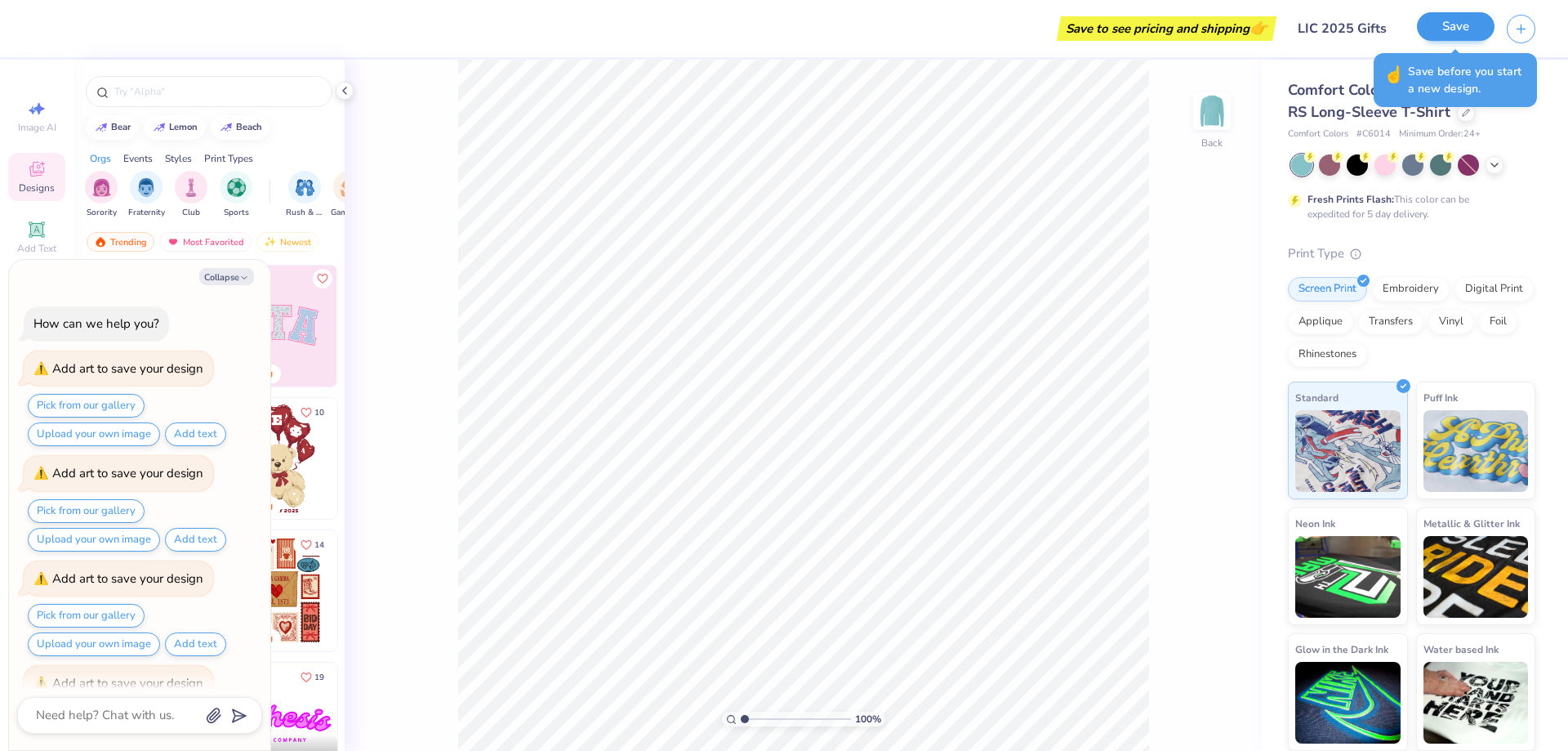
scroll to position [86, 0]
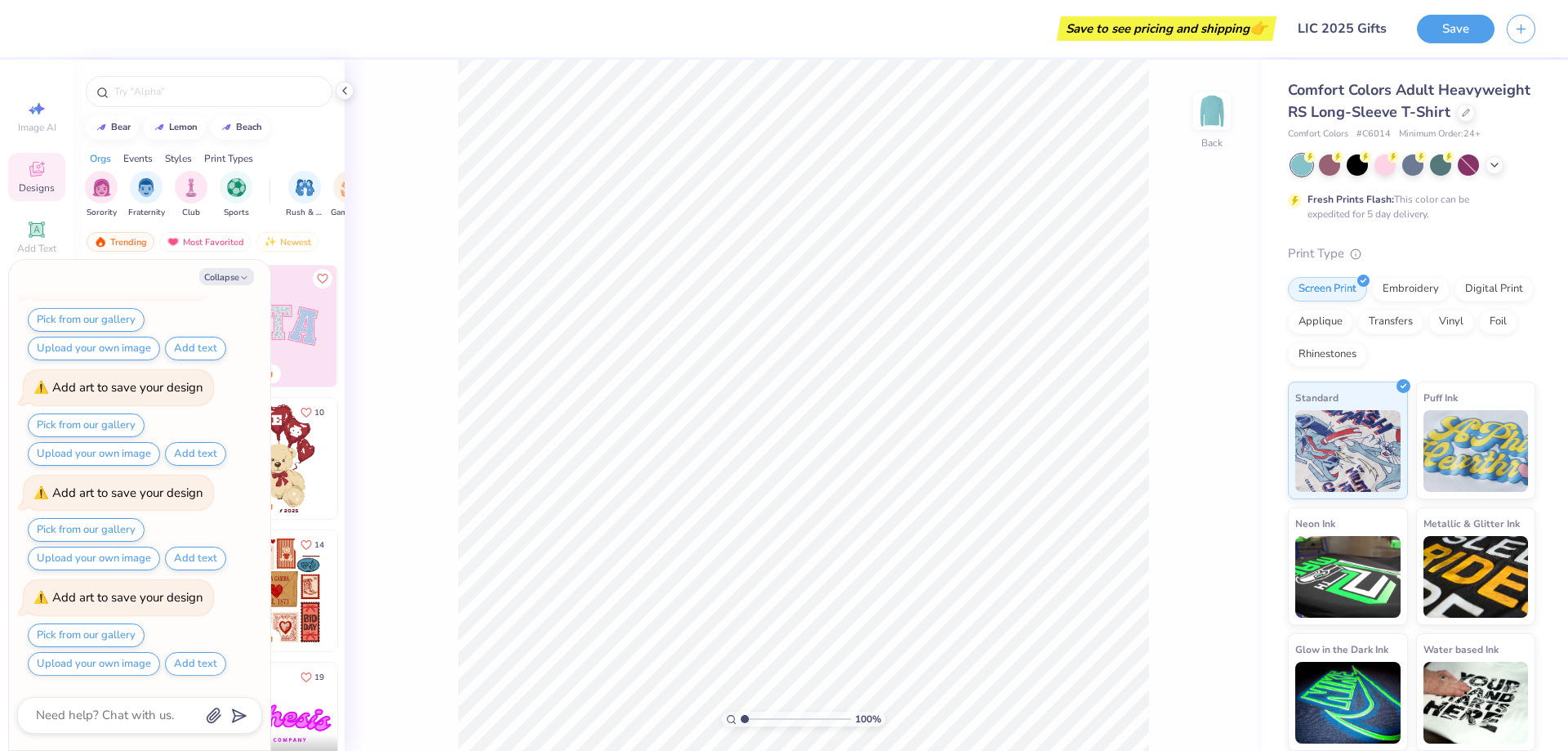
click at [302, 124] on div "bear [GEOGRAPHIC_DATA]" at bounding box center [209, 127] width 271 height 24
type textarea "x"
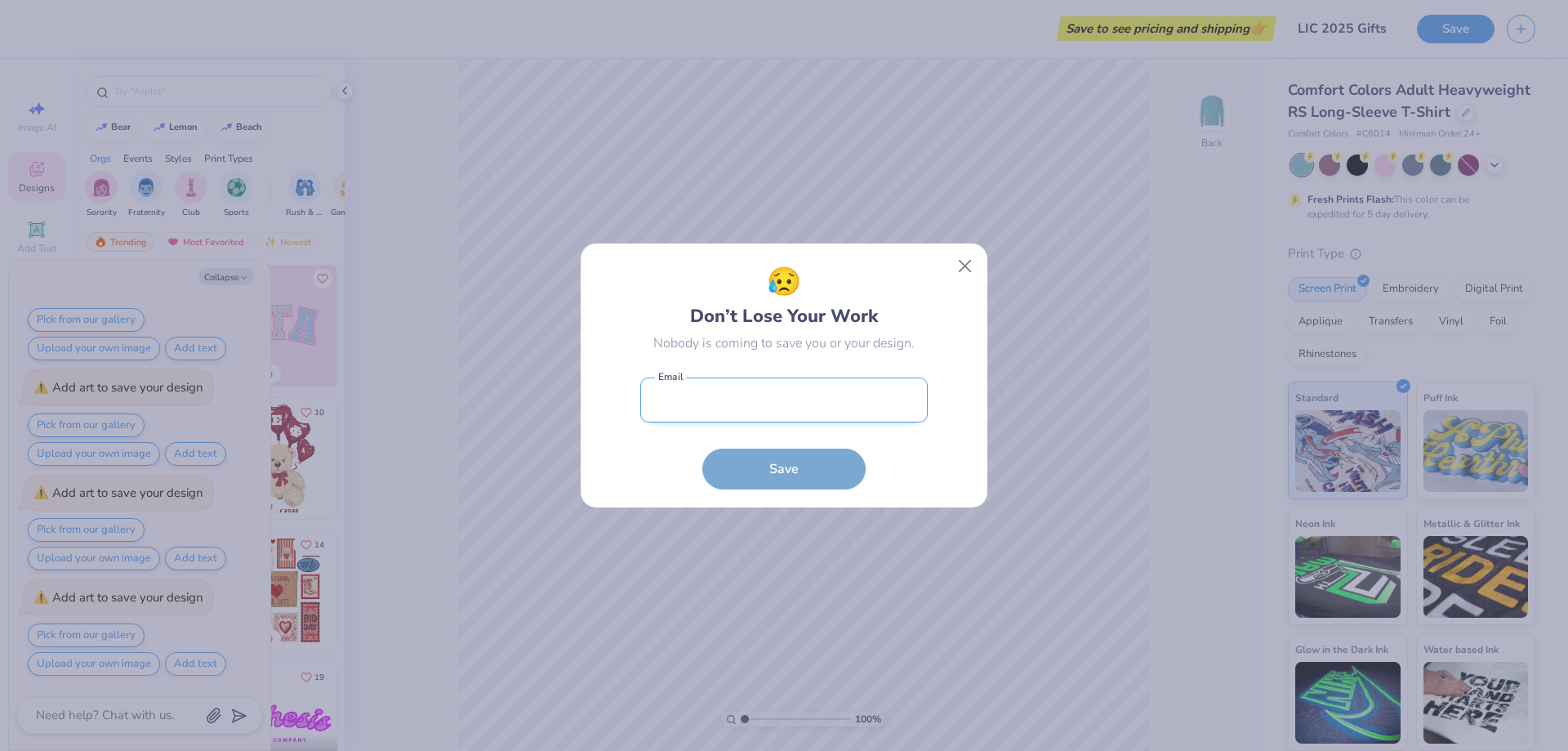
click at [836, 410] on input "email" at bounding box center [784, 400] width 288 height 45
type input "[EMAIL_ADDRESS][DOMAIN_NAME]"
click at [828, 391] on input "[EMAIL_ADDRESS][DOMAIN_NAME]" at bounding box center [784, 400] width 288 height 45
drag, startPoint x: 831, startPoint y: 395, endPoint x: 559, endPoint y: 381, distance: 272.4
click at [559, 381] on div "😥 Don’t Lose Your Work Nobody is coming to save you or your design. [EMAIL_ADDR…" at bounding box center [784, 376] width 1568 height 751
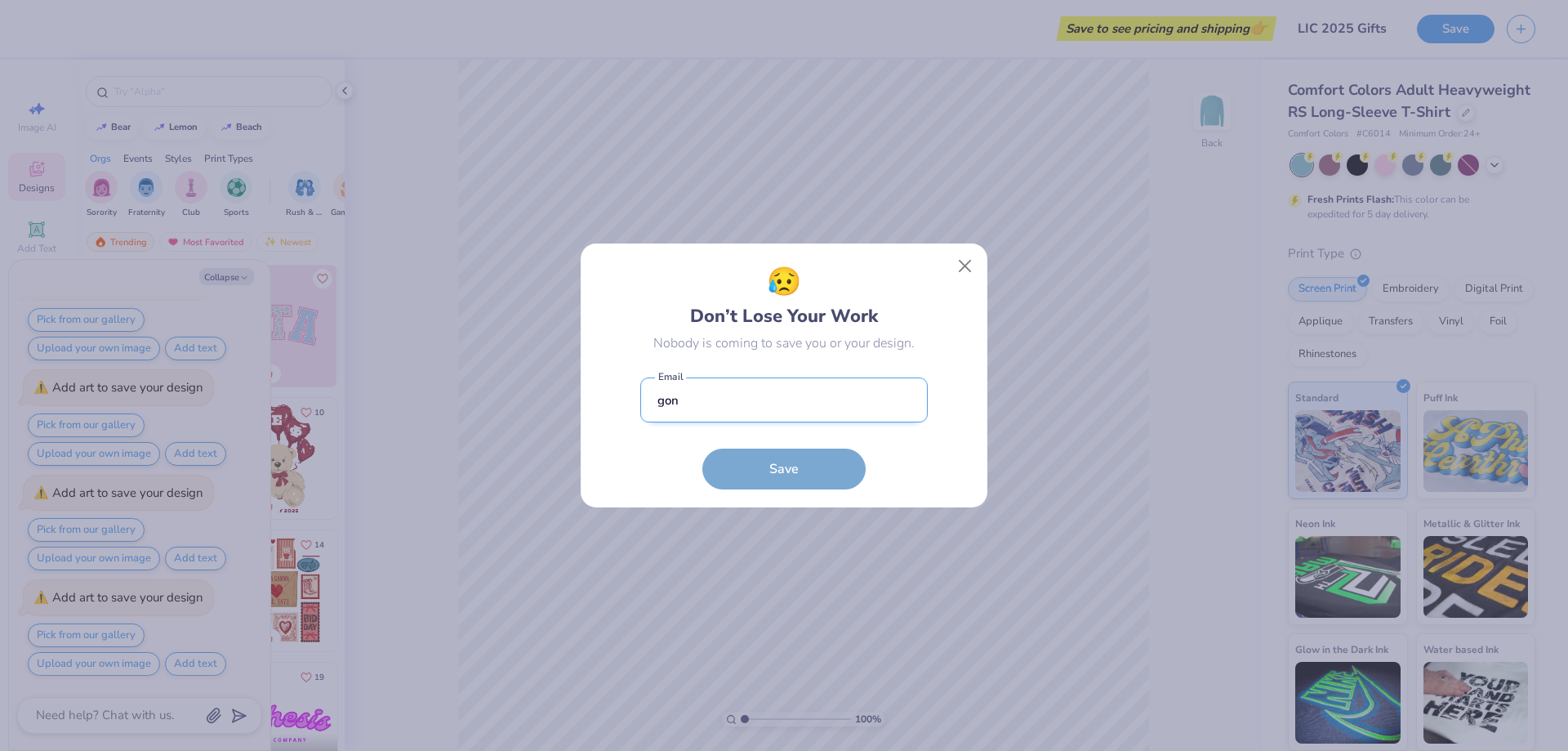
type input "[EMAIL_ADDRESS][DOMAIN_NAME]"
click at [796, 471] on button "Save" at bounding box center [784, 464] width 164 height 40
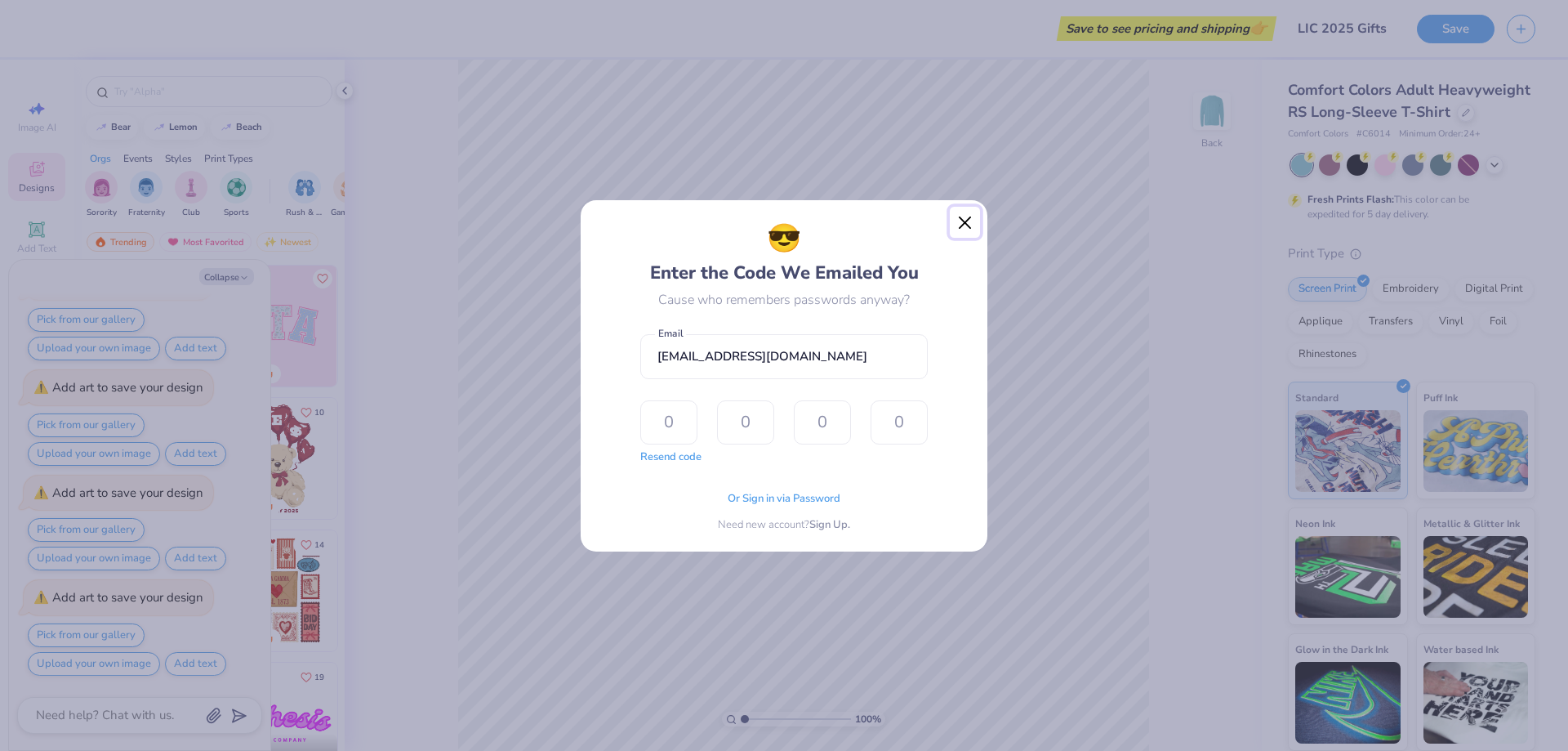
click at [969, 221] on button "Close" at bounding box center [965, 222] width 31 height 31
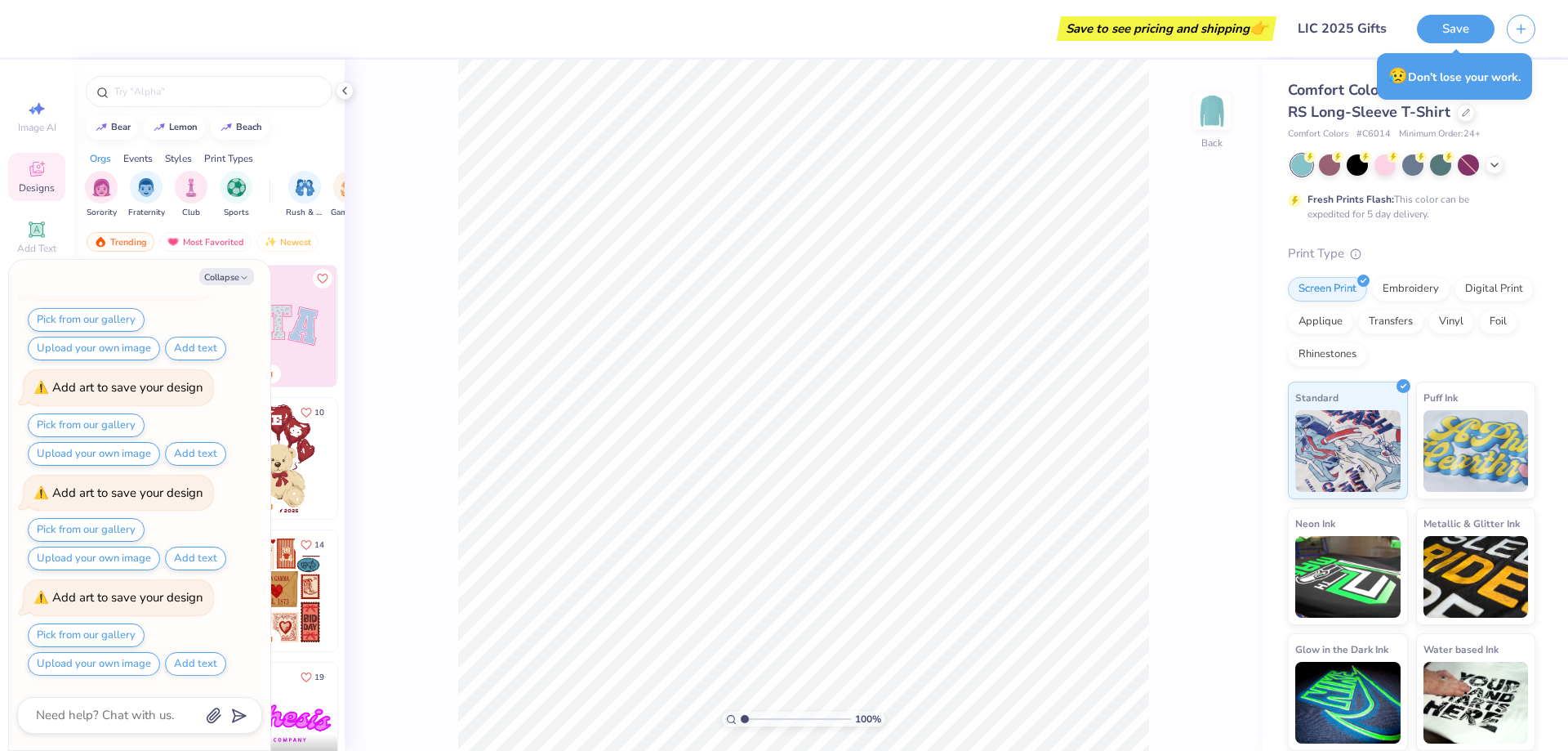
type textarea "x"
